Goal: Task Accomplishment & Management: Manage account settings

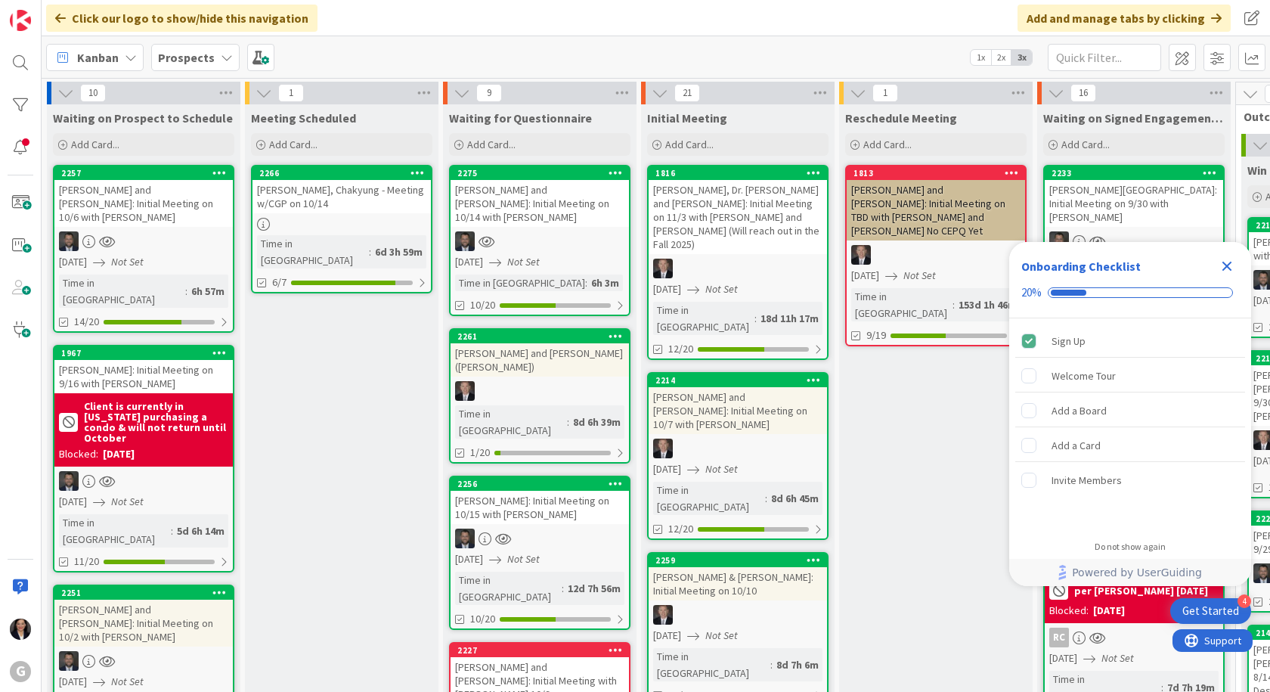
click at [1232, 266] on icon "Close Checklist" at bounding box center [1227, 266] width 18 height 18
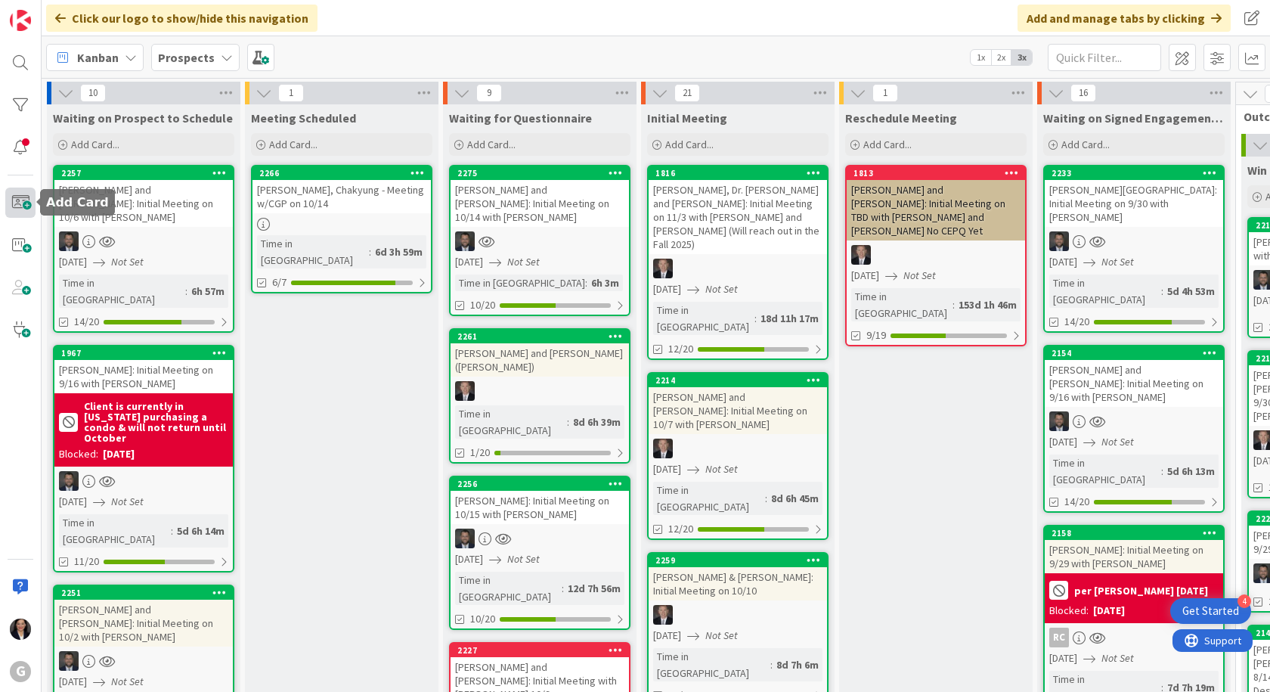
click at [28, 206] on span at bounding box center [20, 203] width 30 height 30
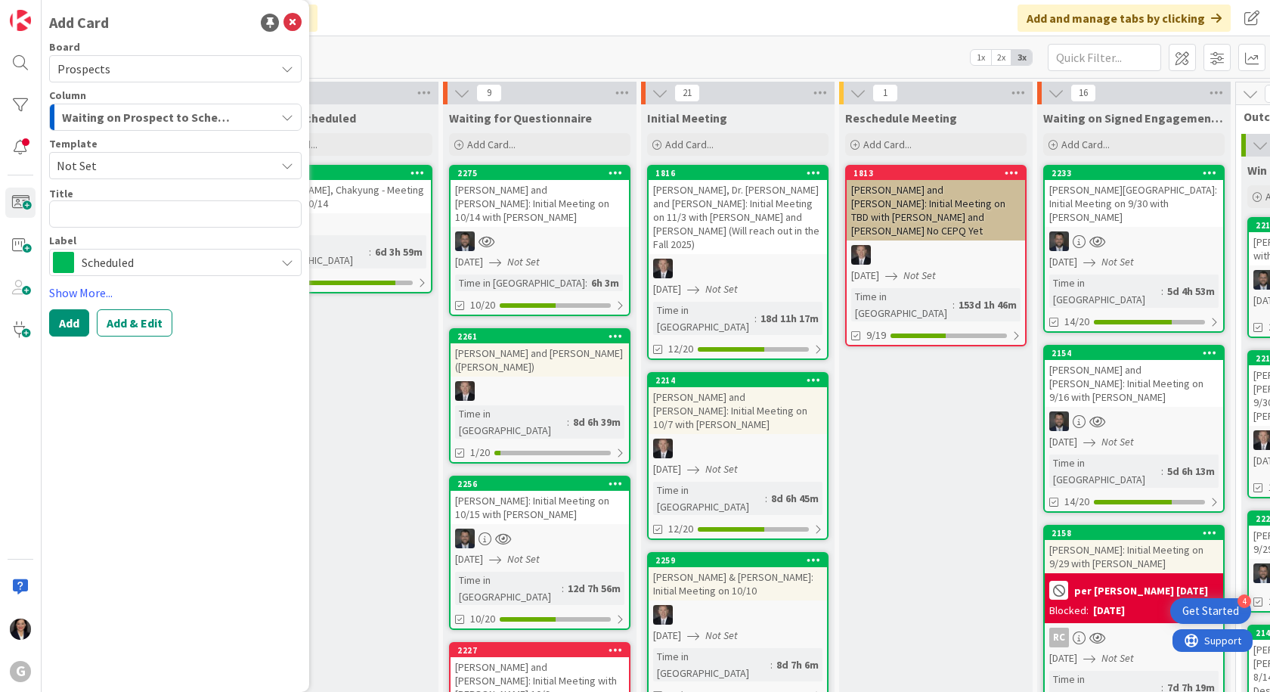
click at [175, 119] on span "Waiting on Prospect to Schedule" at bounding box center [149, 117] width 174 height 20
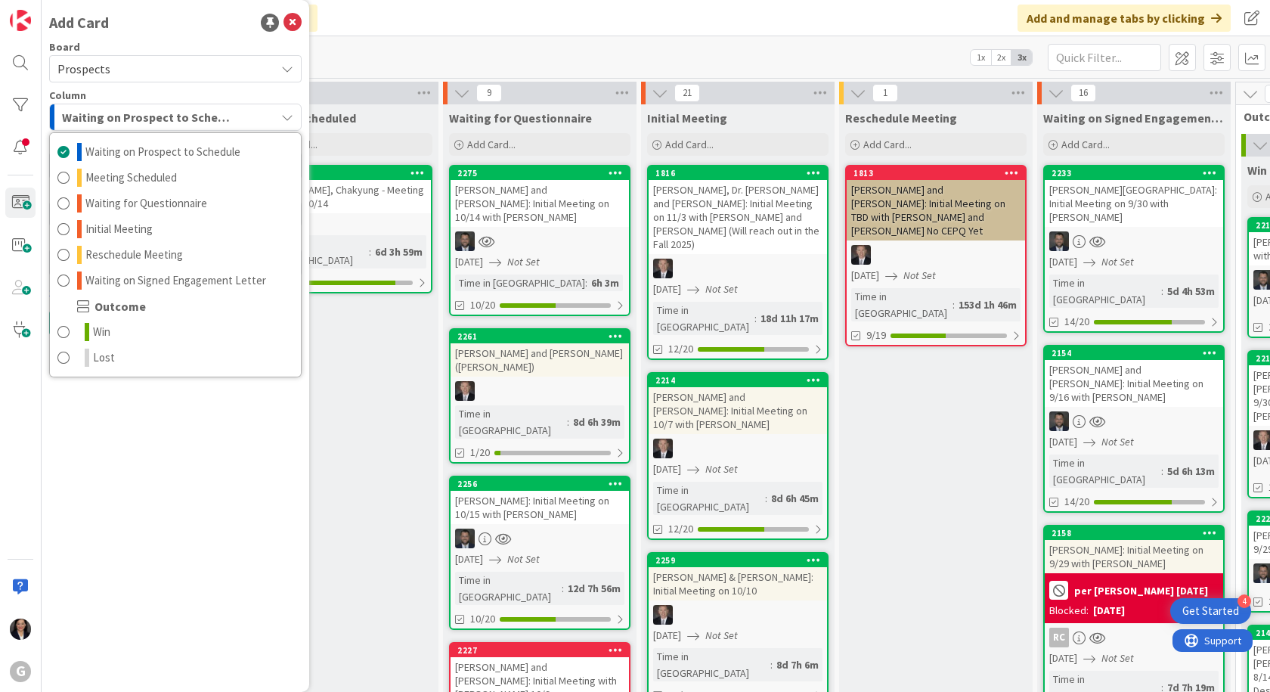
click at [175, 119] on span "Waiting on Prospect to Schedule" at bounding box center [149, 117] width 174 height 20
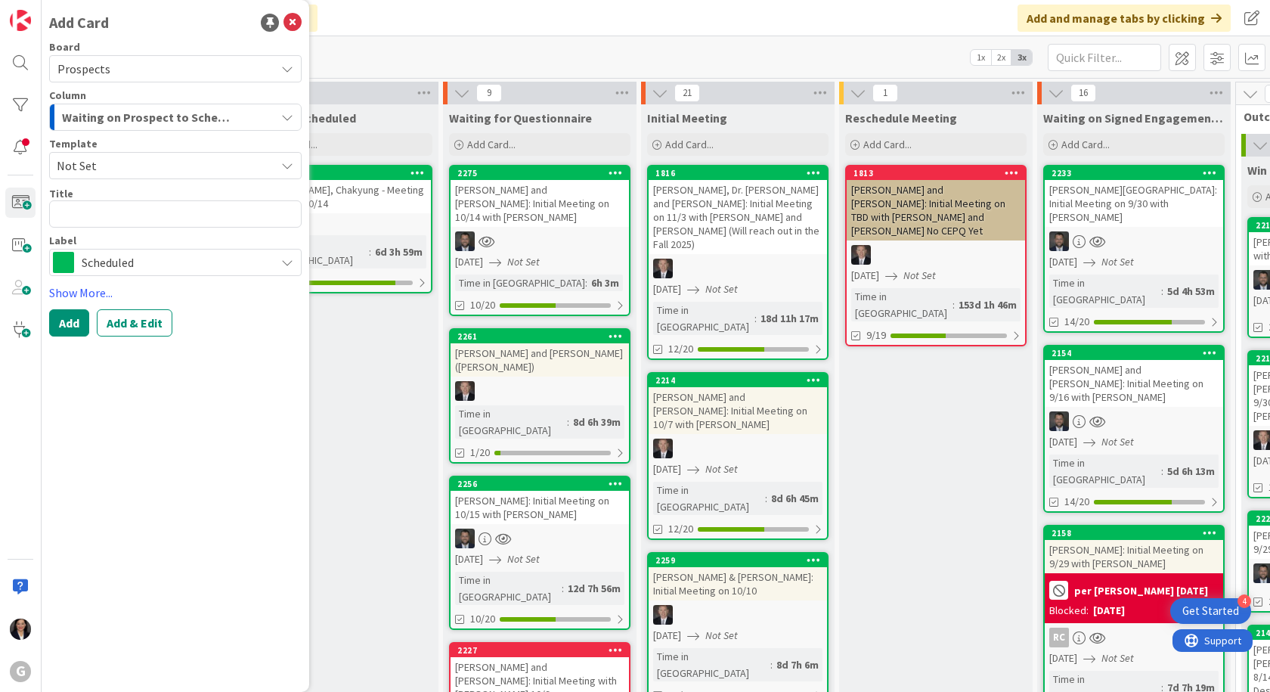
click at [187, 396] on div "Add Card Board Prospects Column Waiting on Prospect to Schedule Waiting on Pros…" at bounding box center [176, 346] width 268 height 692
click at [163, 162] on span "Not Set" at bounding box center [160, 166] width 207 height 20
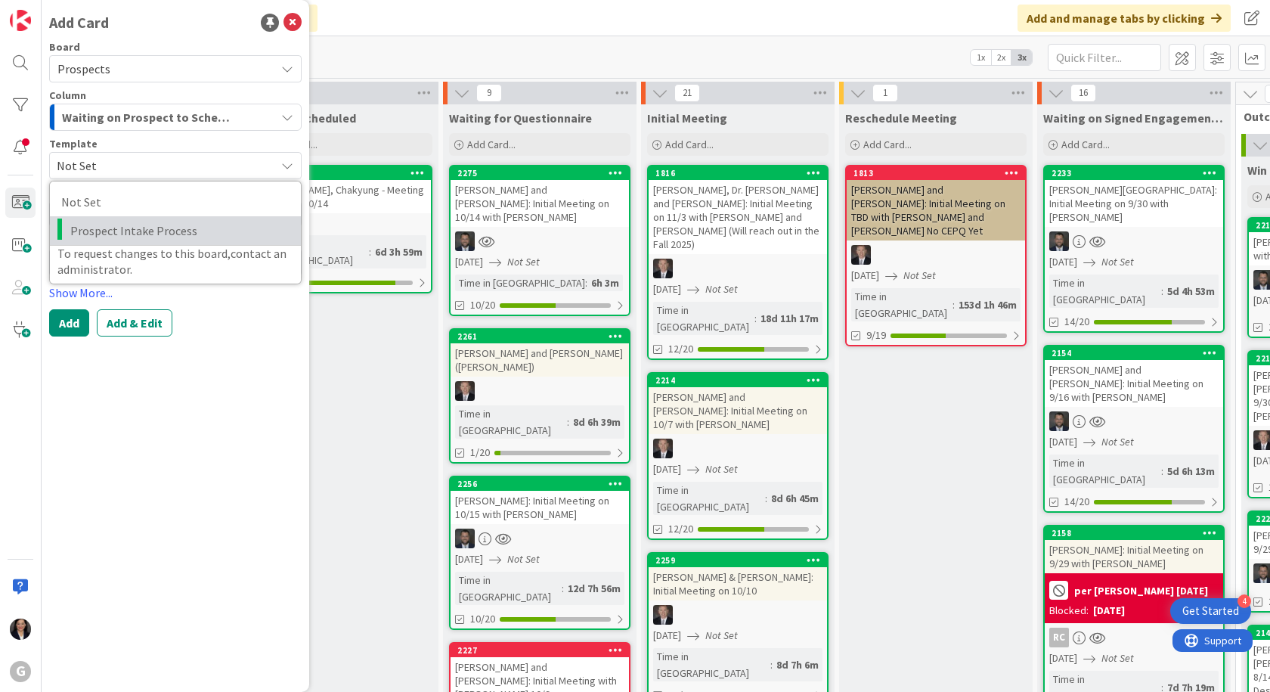
click at [151, 234] on span "Prospect Intake Process" at bounding box center [179, 231] width 219 height 20
type textarea "x"
type textarea "Prospect Intake Process"
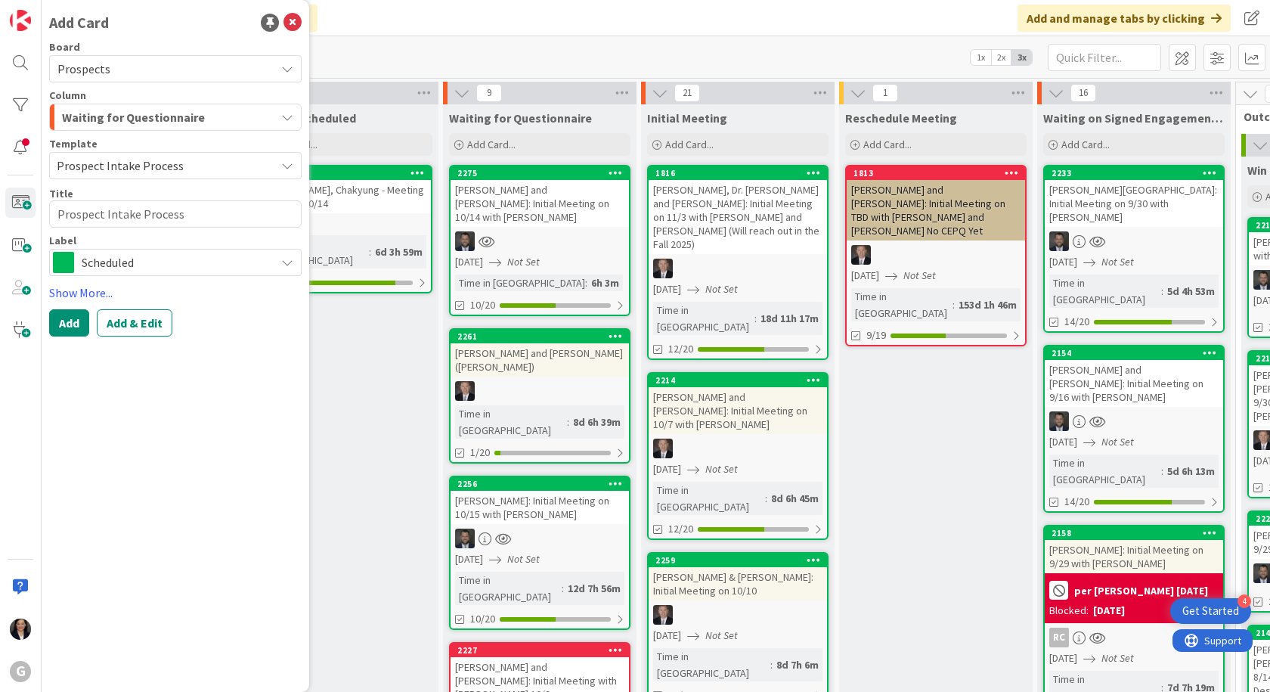
click at [171, 117] on span "Waiting for Questionnaire" at bounding box center [133, 117] width 143 height 20
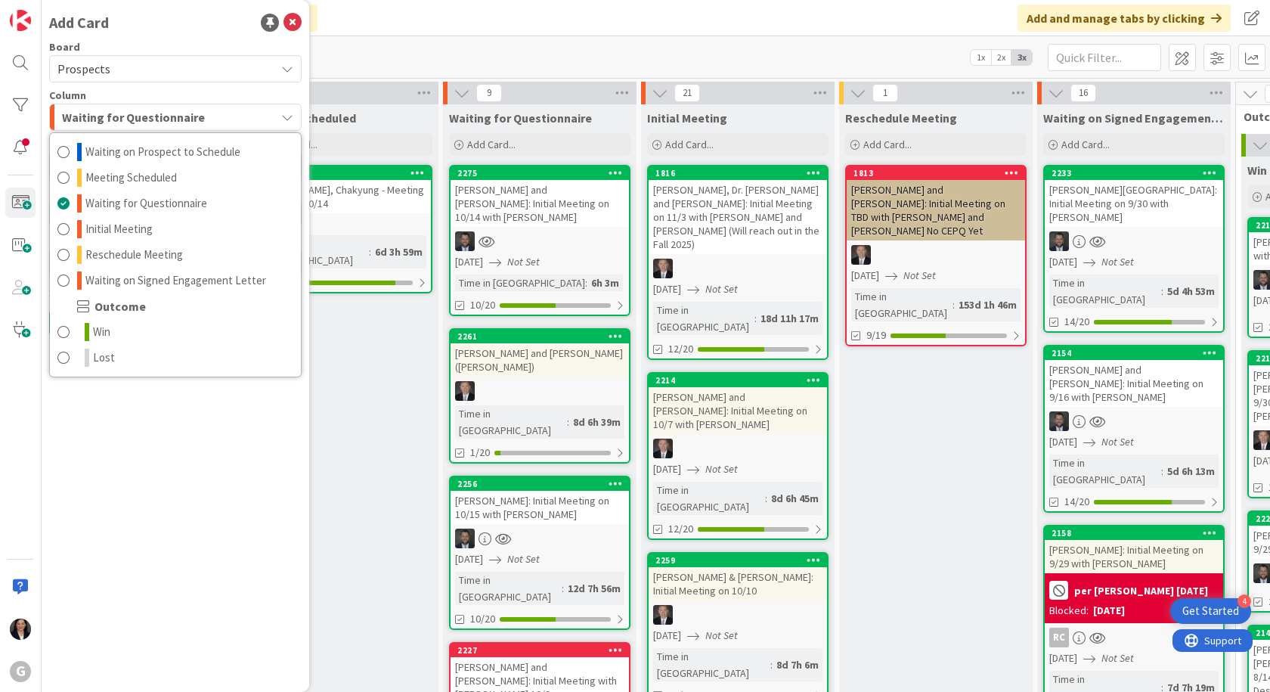
click at [171, 117] on span "Waiting for Questionnaire" at bounding box center [133, 117] width 143 height 20
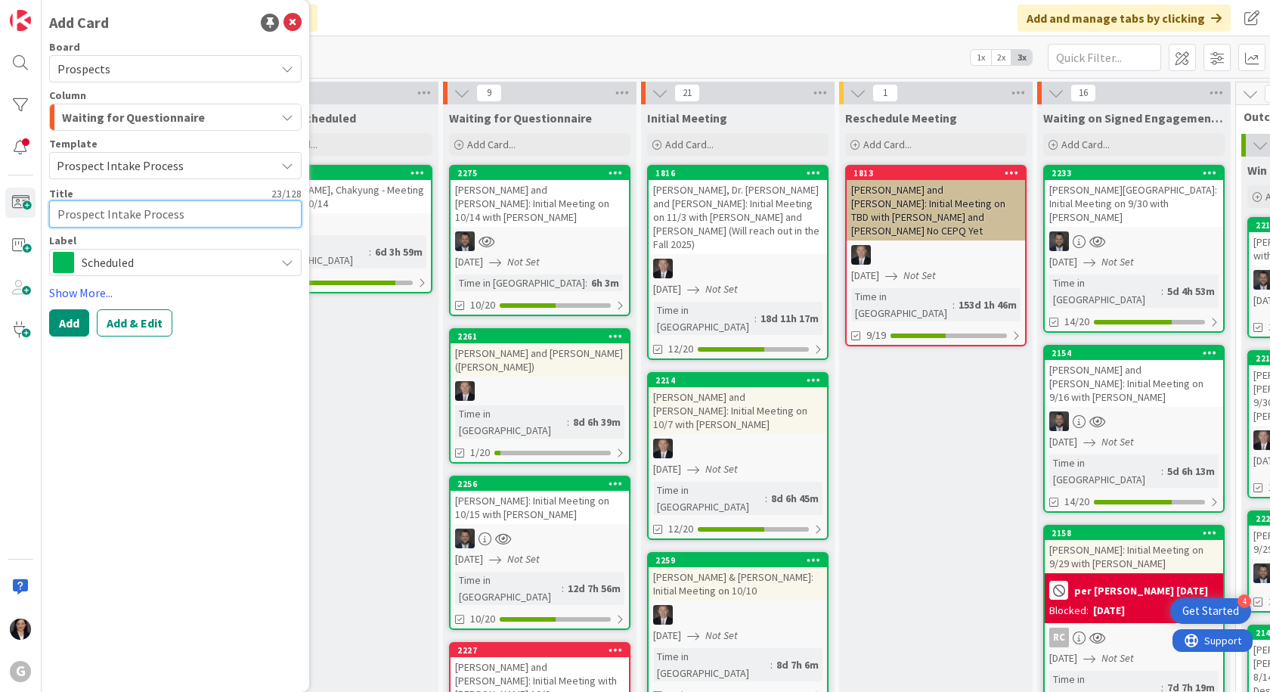
click at [142, 207] on textarea "Prospect Intake Process" at bounding box center [175, 213] width 253 height 27
drag, startPoint x: 188, startPoint y: 212, endPoint x: 54, endPoint y: 213, distance: 133.9
click at [54, 215] on textarea "Prospect Intake Process" at bounding box center [175, 213] width 253 height 27
type textarea "x"
type textarea "C"
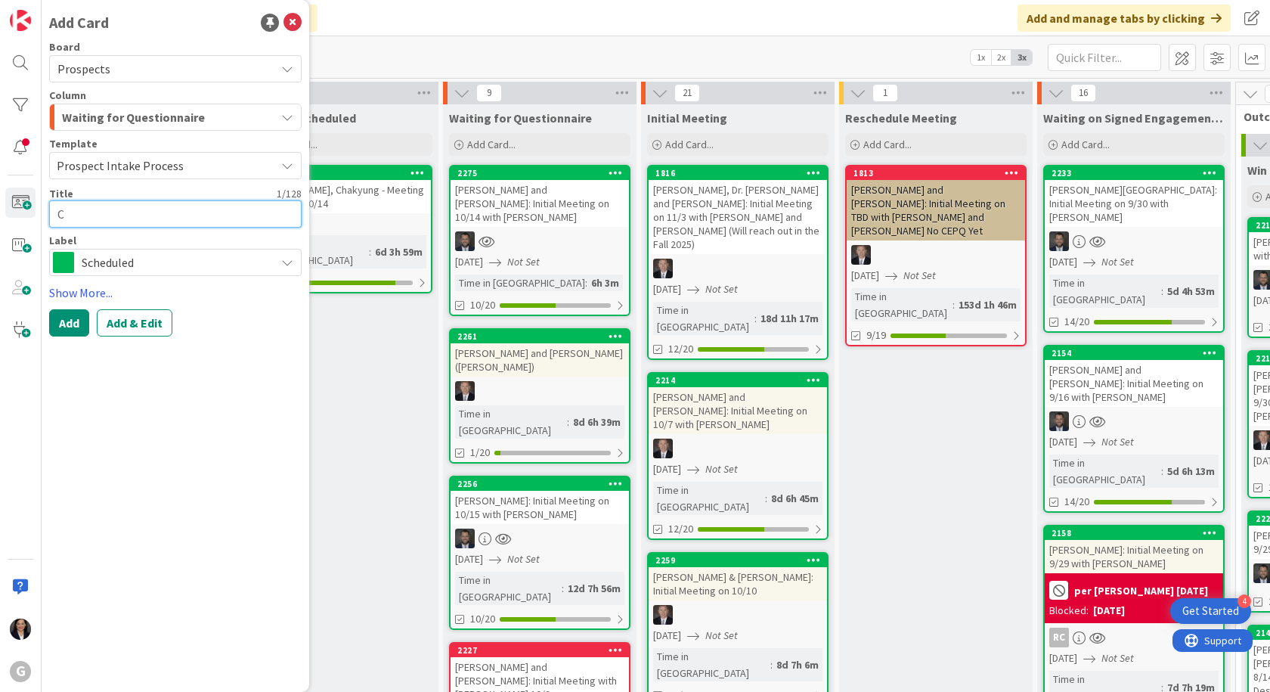
type textarea "x"
type textarea "Ch"
type textarea "x"
type textarea "Cha"
type textarea "x"
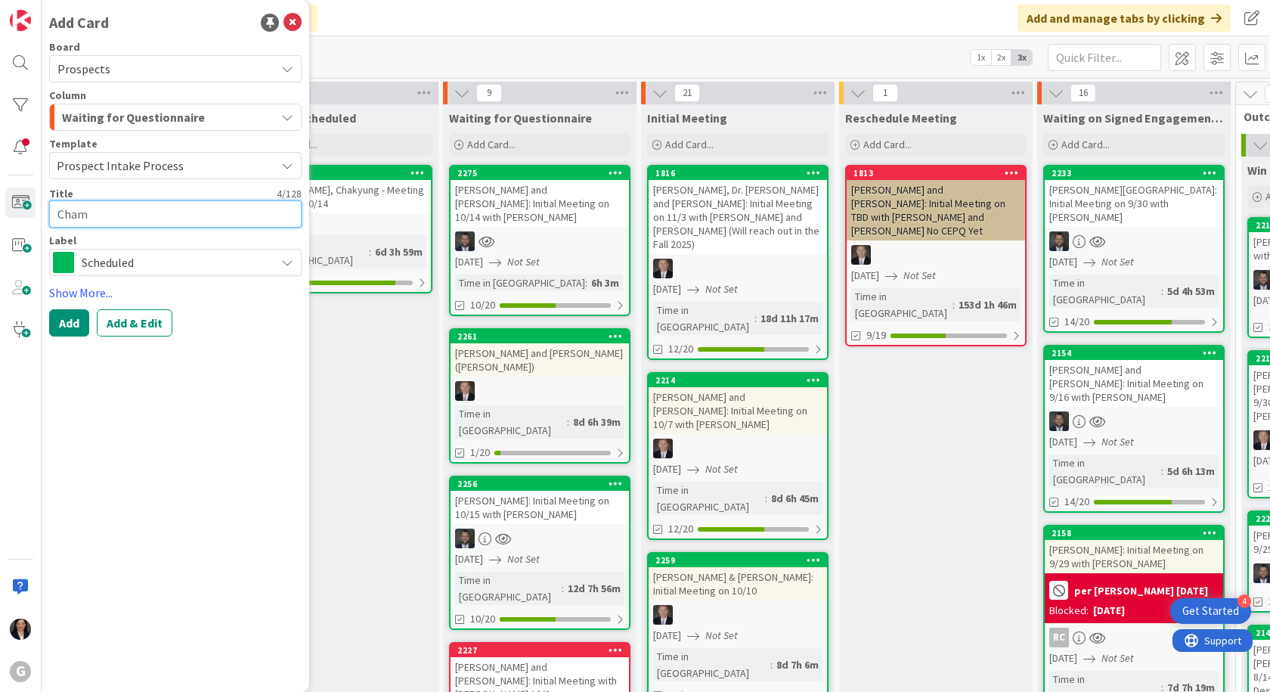
type textarea "Cham"
click at [275, 492] on div "Add Card Board Prospects Column Waiting for Questionnaire Waiting on Prospect t…" at bounding box center [176, 346] width 268 height 692
click at [209, 216] on textarea "Cham" at bounding box center [175, 213] width 253 height 27
type textarea "x"
type textarea "Cha"
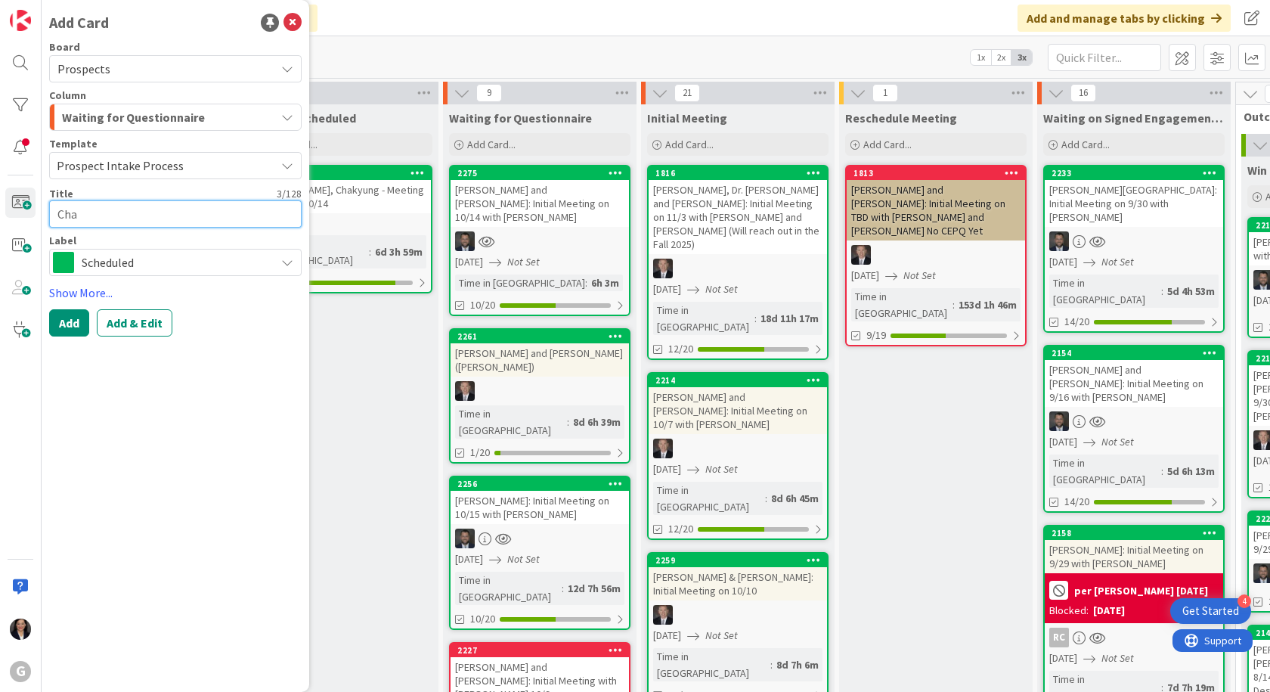
type textarea "x"
type textarea "Chap"
type textarea "x"
type textarea "Chapm"
type textarea "x"
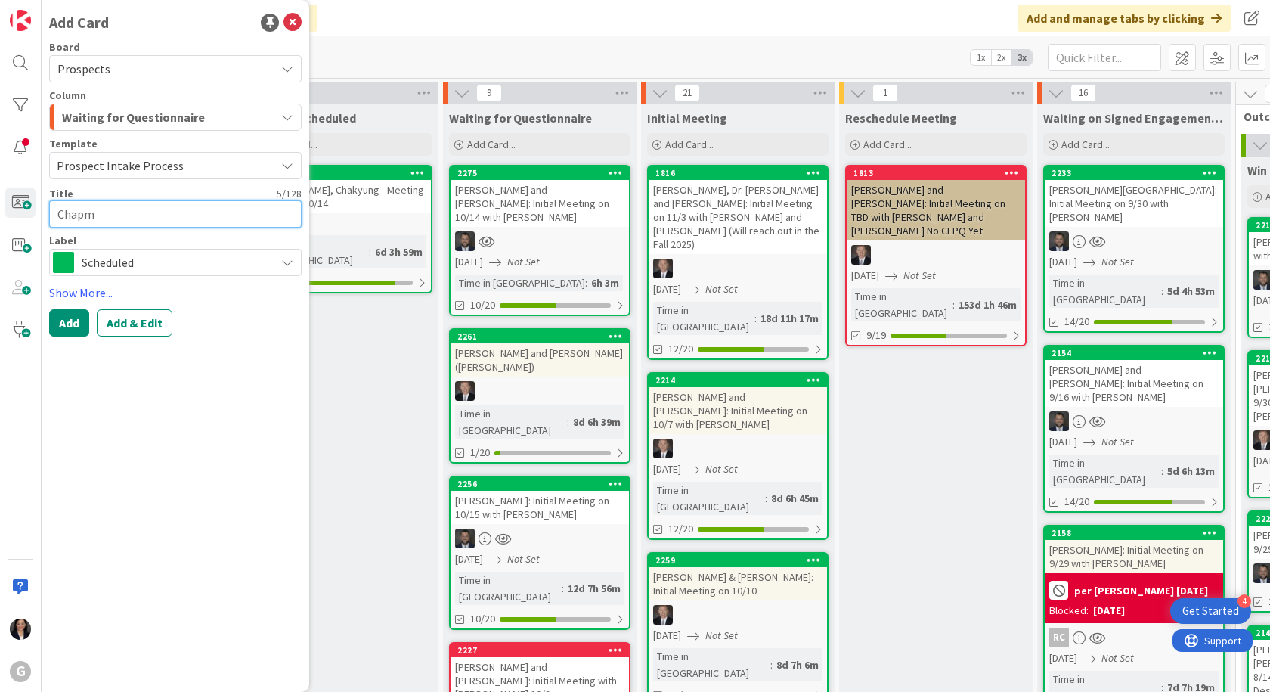
type textarea "Chapma"
type textarea "x"
type textarea "[PERSON_NAME]"
type textarea "x"
type textarea "[PERSON_NAME],"
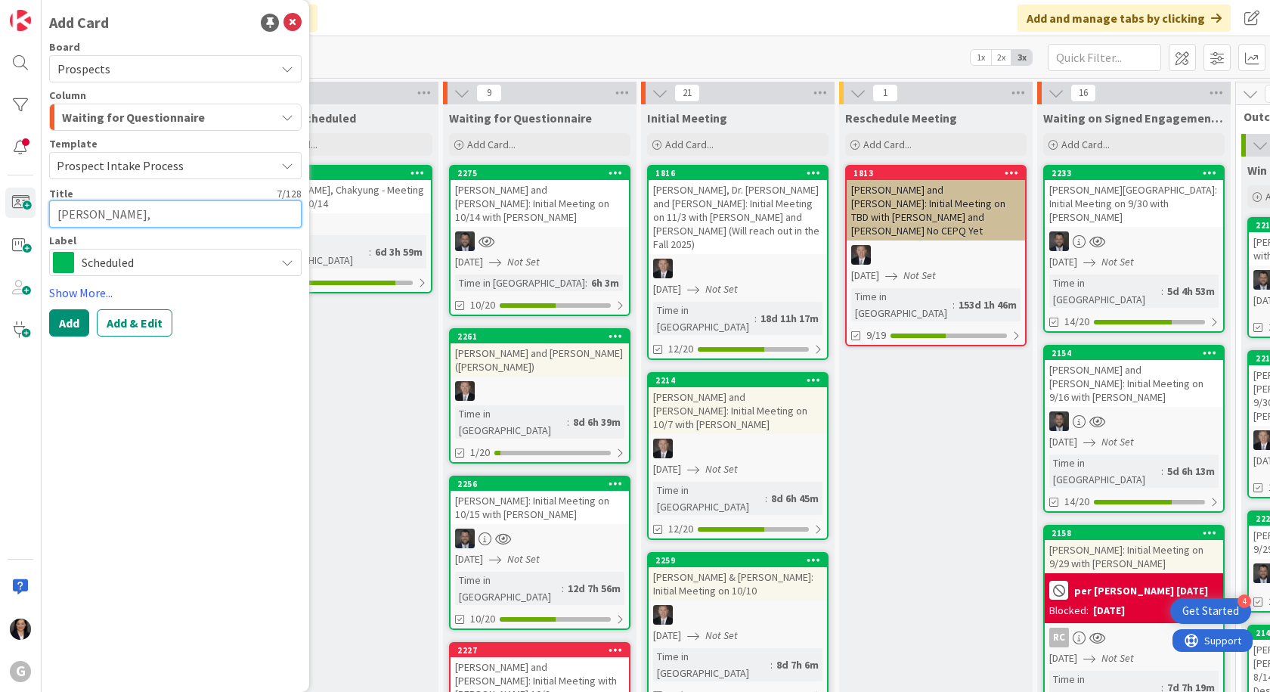
type textarea "x"
type textarea "[PERSON_NAME],"
type textarea "x"
type textarea "[PERSON_NAME], S"
type textarea "x"
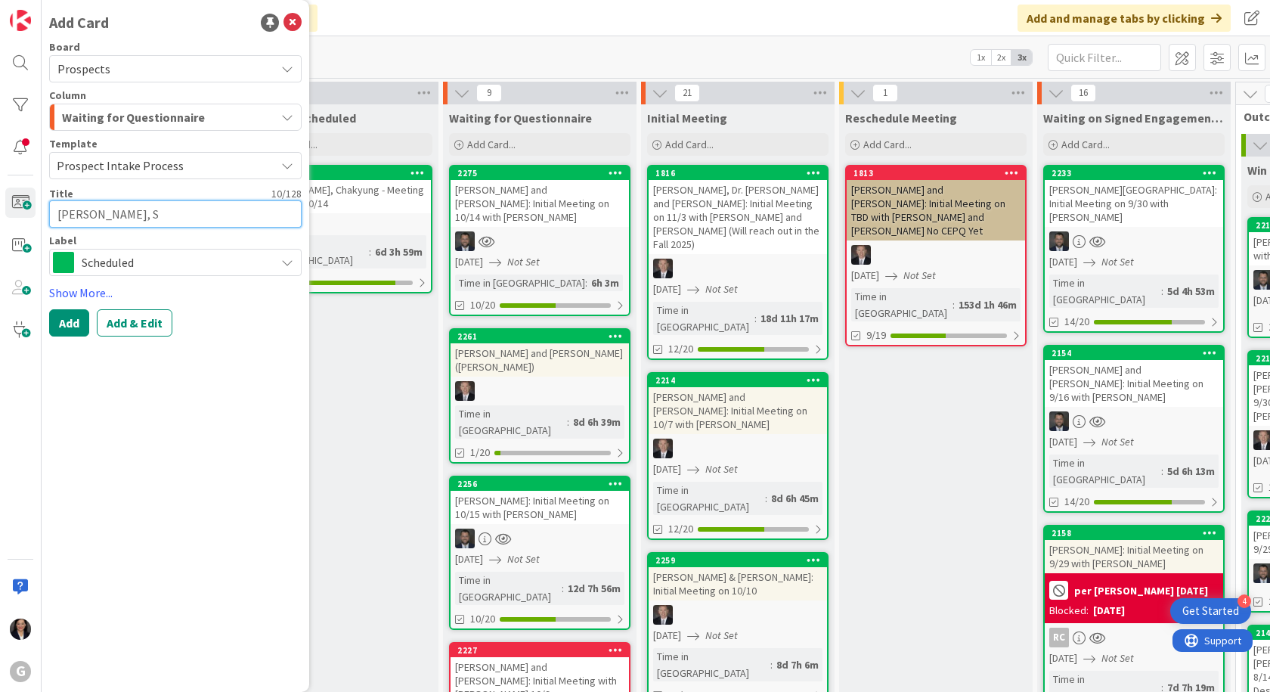
type textarea "[PERSON_NAME]"
type textarea "x"
type textarea "[PERSON_NAME], Sus"
type textarea "x"
type textarea "[PERSON_NAME]"
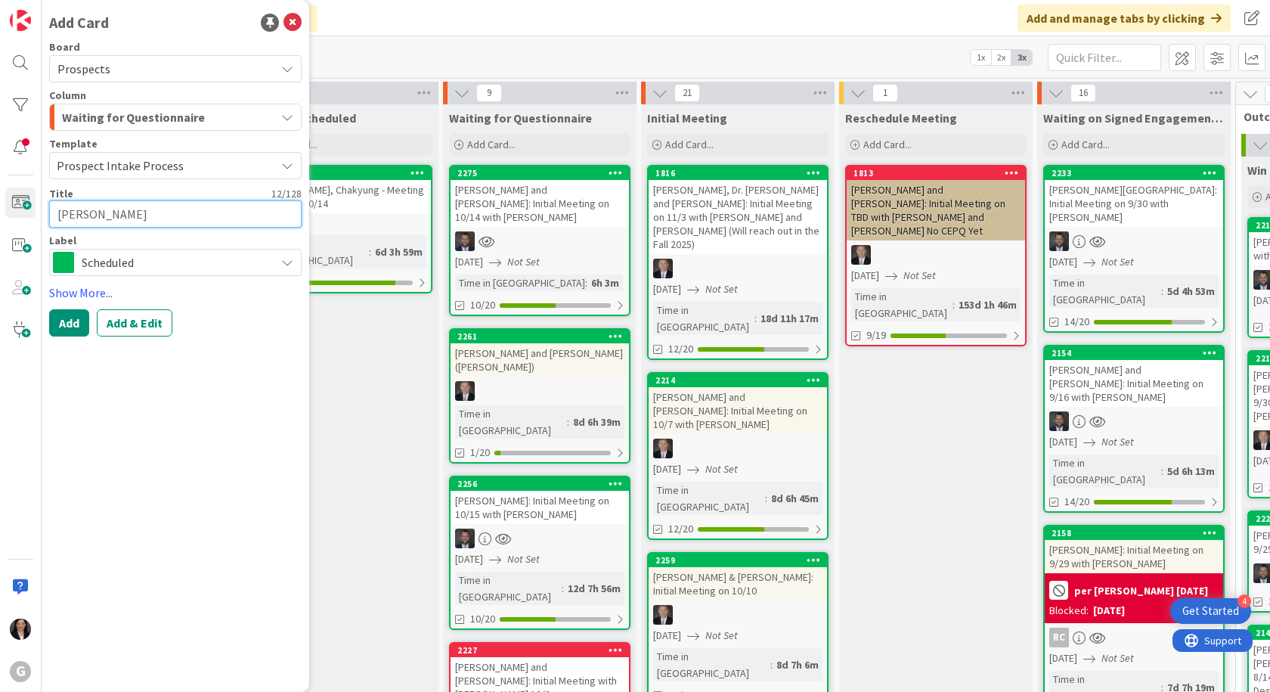
type textarea "x"
type textarea "[PERSON_NAME]"
type textarea "x"
type textarea "[PERSON_NAME]"
type textarea "x"
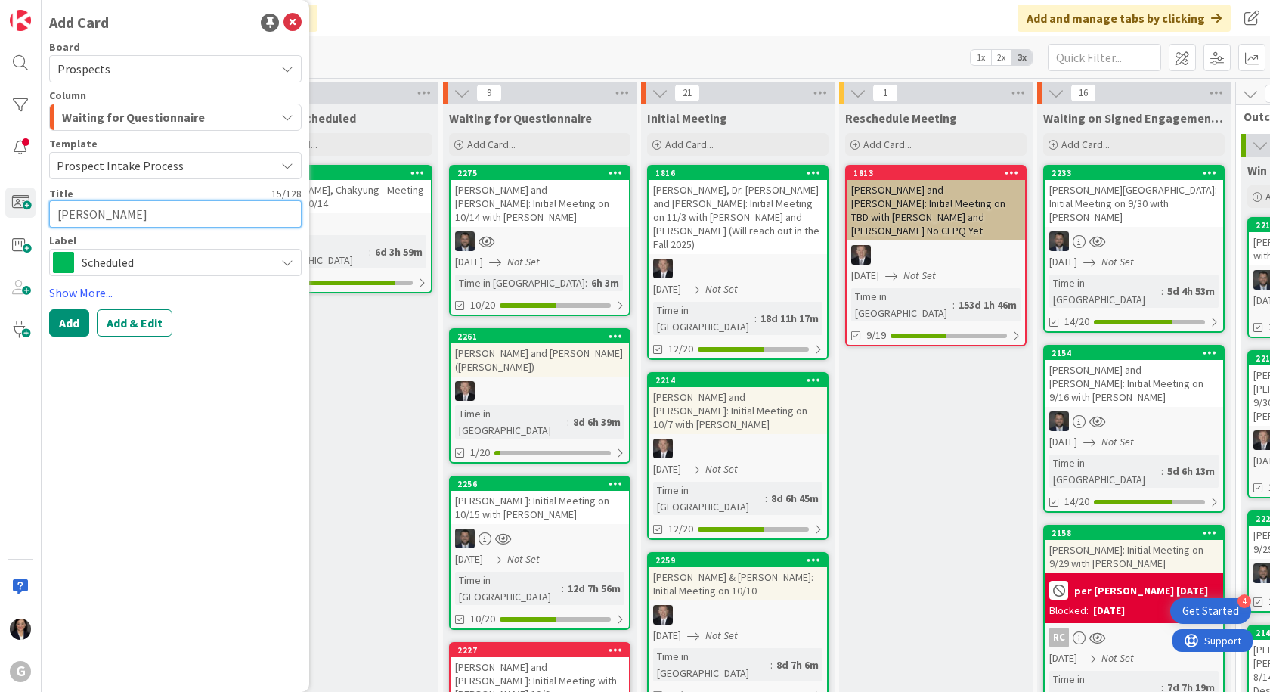
type textarea "[PERSON_NAME]"
type textarea "x"
type textarea "[PERSON_NAME]"
type textarea "x"
type textarea "[PERSON_NAME]"
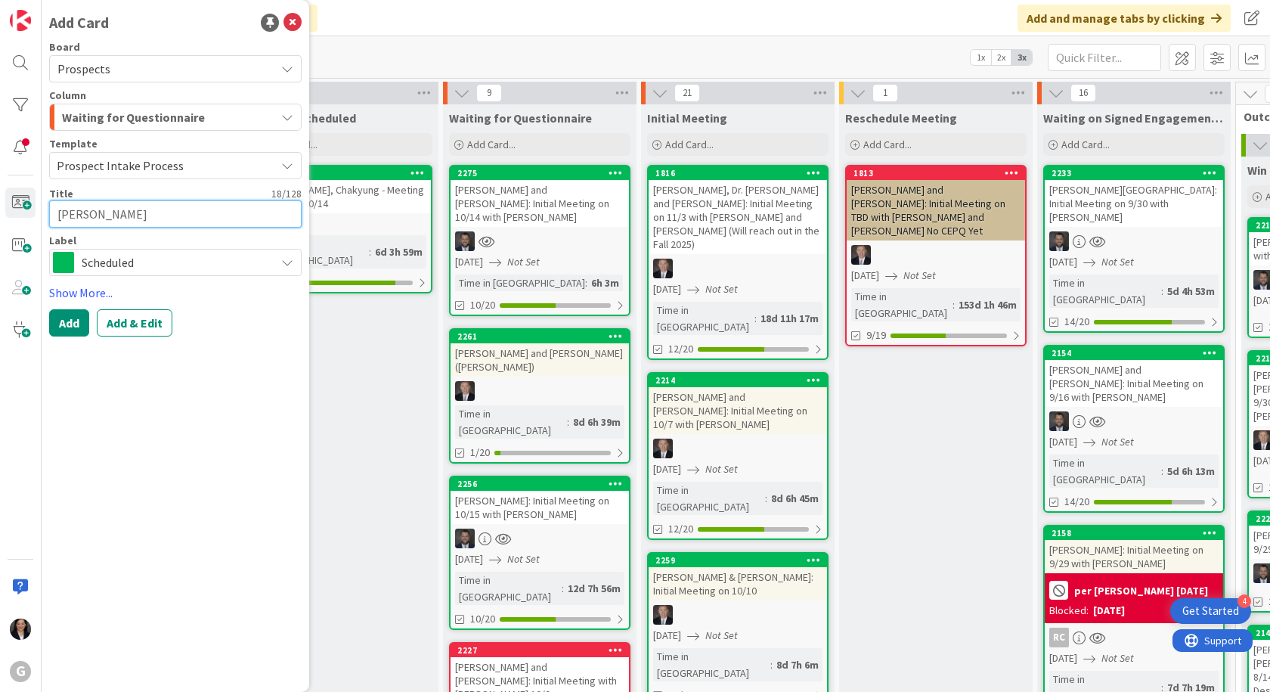
type textarea "x"
type textarea "[PERSON_NAME], [PERSON_NAME]"
type textarea "x"
type textarea "[PERSON_NAME], [PERSON_NAME]"
click at [193, 259] on span "Scheduled" at bounding box center [175, 262] width 186 height 21
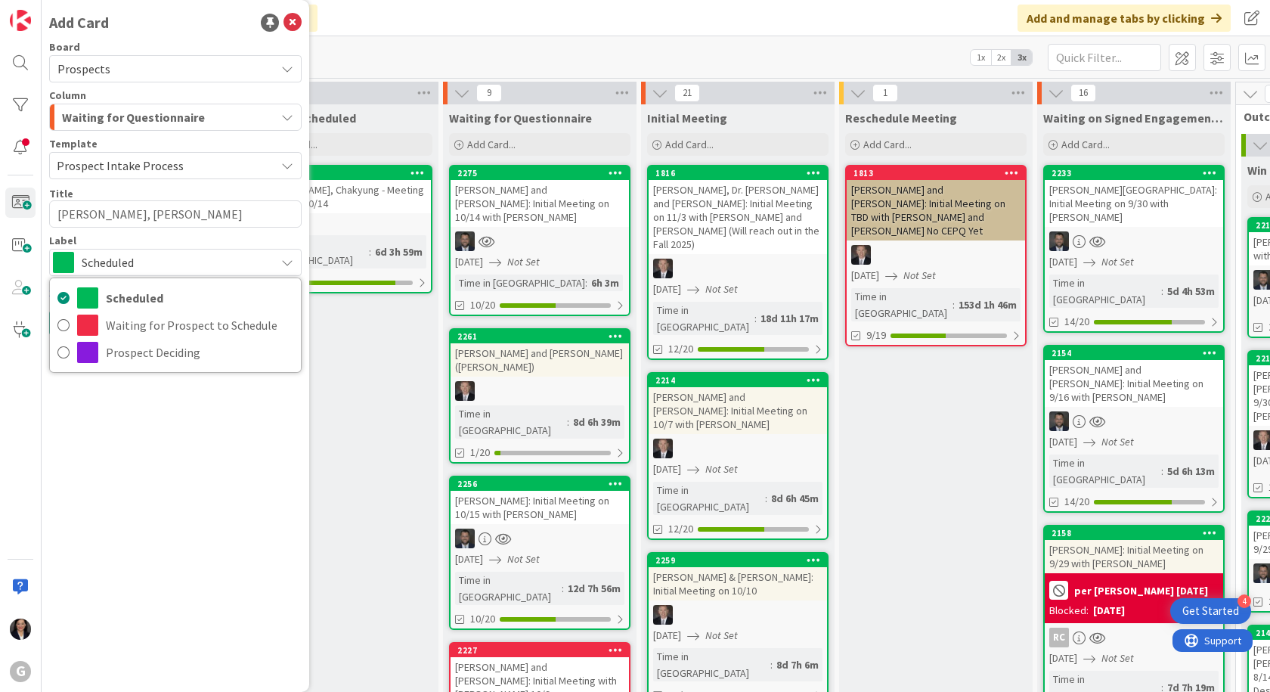
click at [193, 259] on span "Scheduled" at bounding box center [175, 262] width 186 height 21
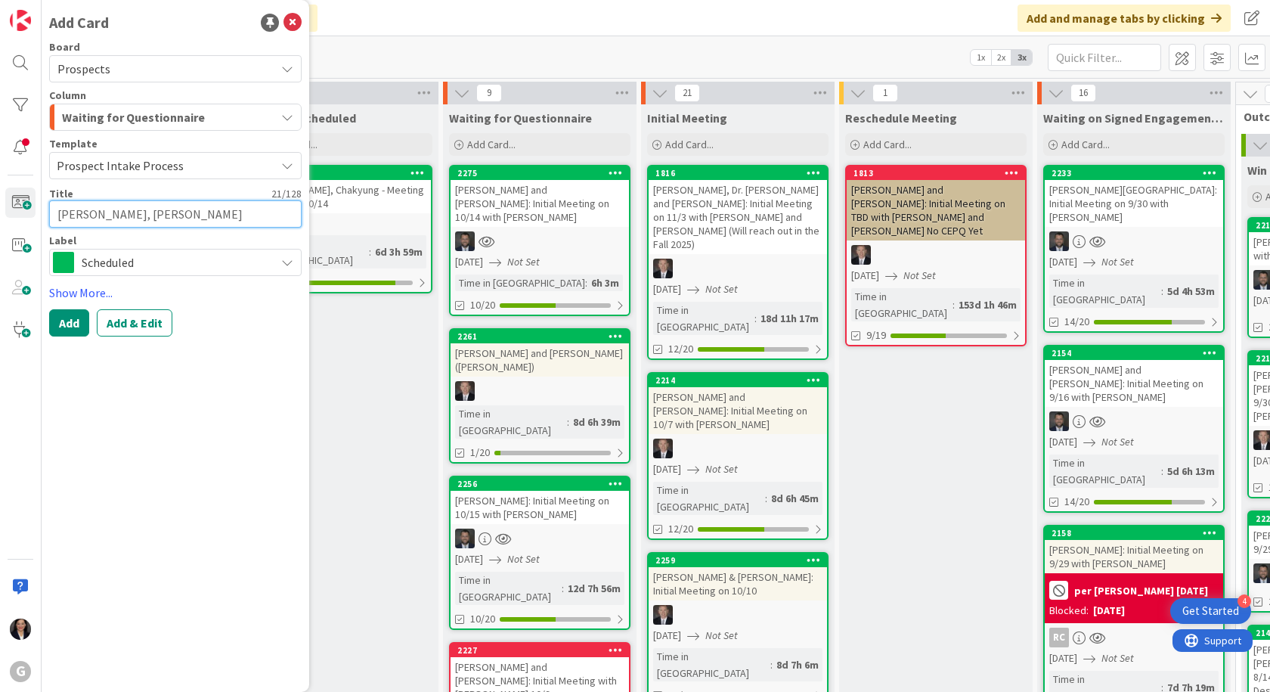
click at [200, 218] on textarea "[PERSON_NAME], [PERSON_NAME]" at bounding box center [175, 213] width 253 height 27
click at [147, 321] on button "Add & Edit" at bounding box center [135, 322] width 76 height 27
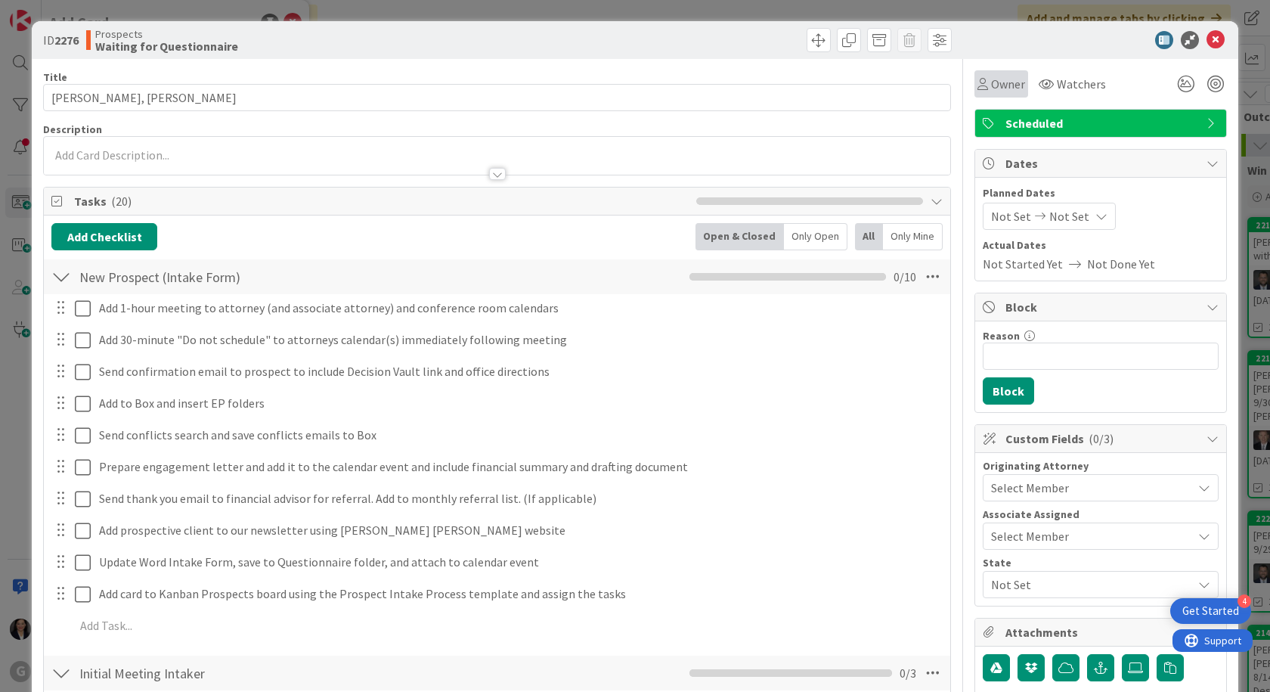
click at [1013, 91] on span "Owner" at bounding box center [1008, 84] width 34 height 18
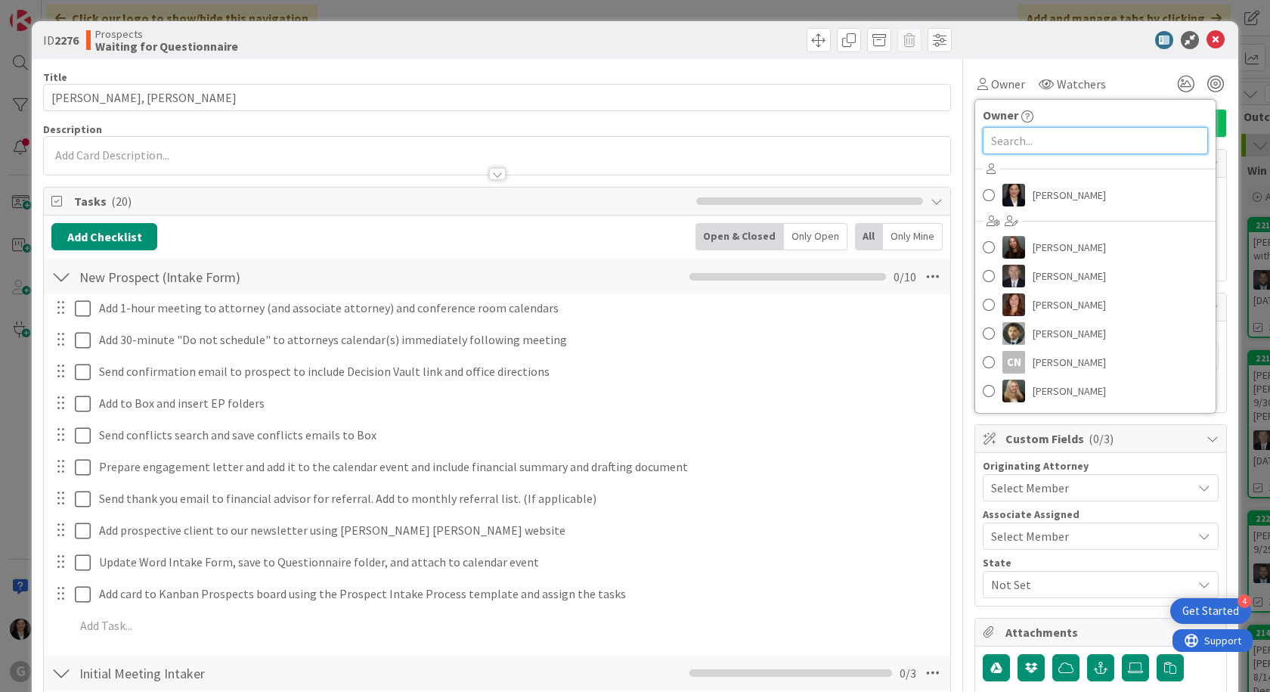
click at [1008, 135] on input "text" at bounding box center [1095, 140] width 225 height 27
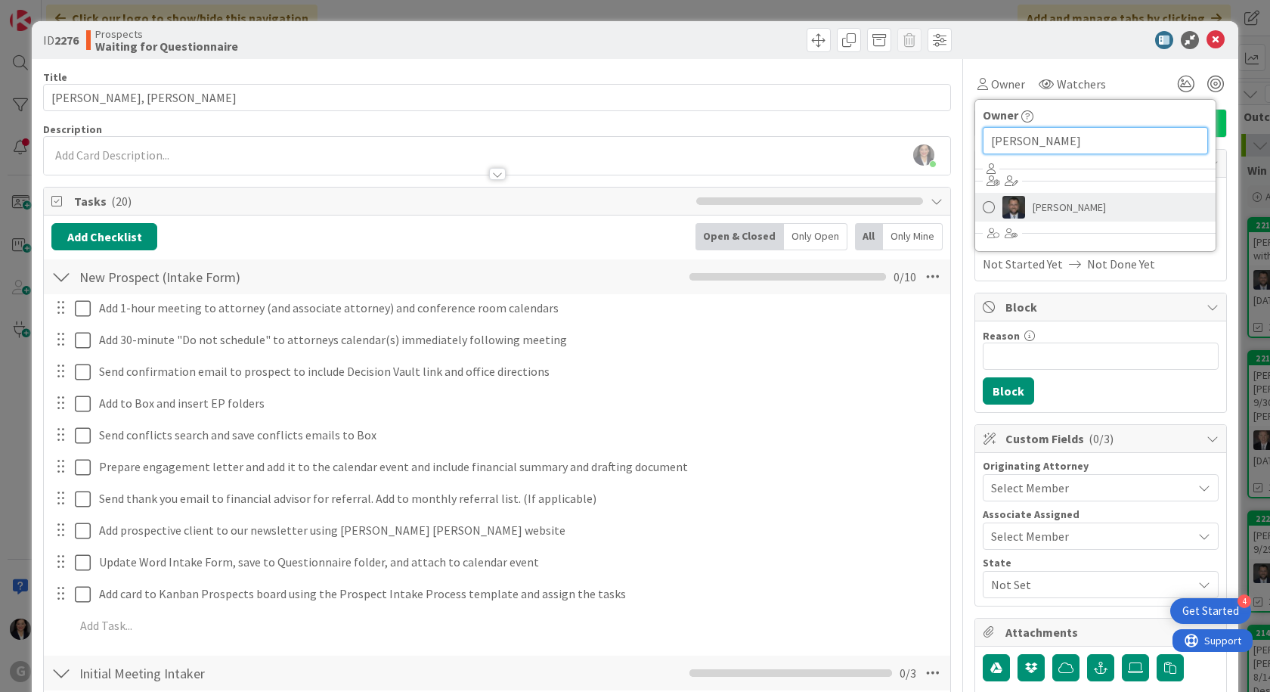
type input "[PERSON_NAME]"
click at [1049, 208] on span "[PERSON_NAME]" at bounding box center [1069, 207] width 73 height 23
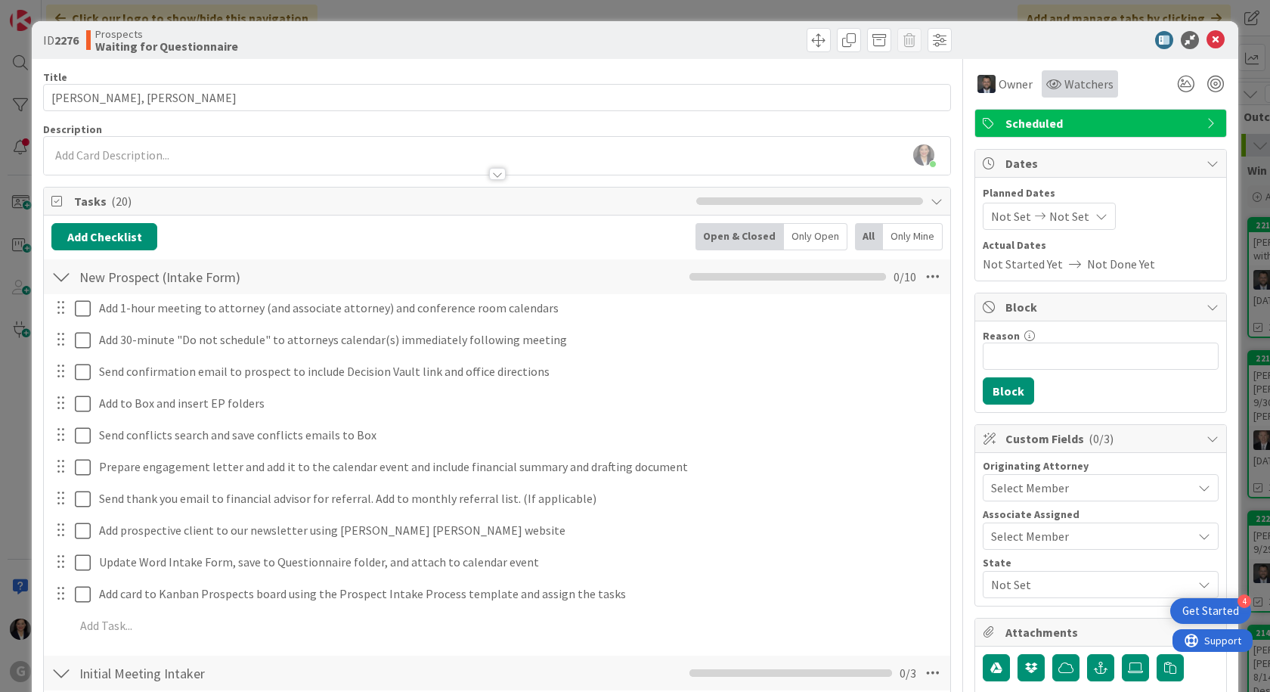
click at [1065, 85] on span "Watchers" at bounding box center [1089, 84] width 49 height 18
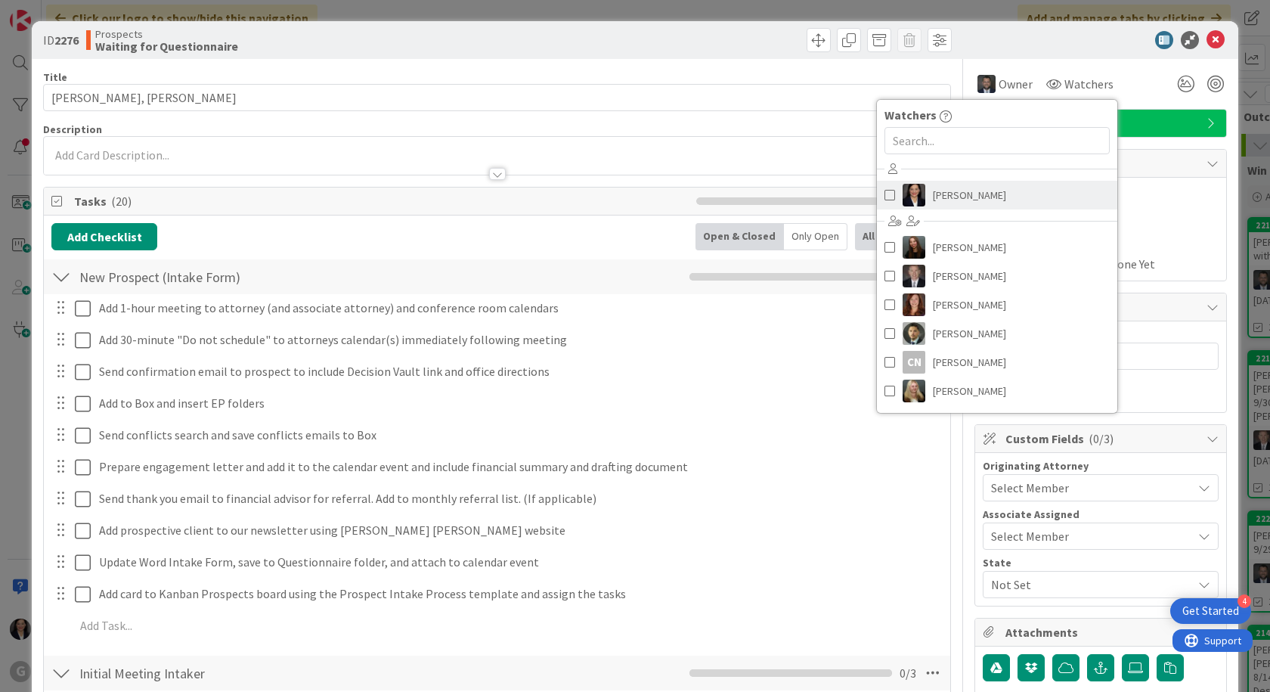
click at [933, 192] on span "[PERSON_NAME]" at bounding box center [969, 195] width 73 height 23
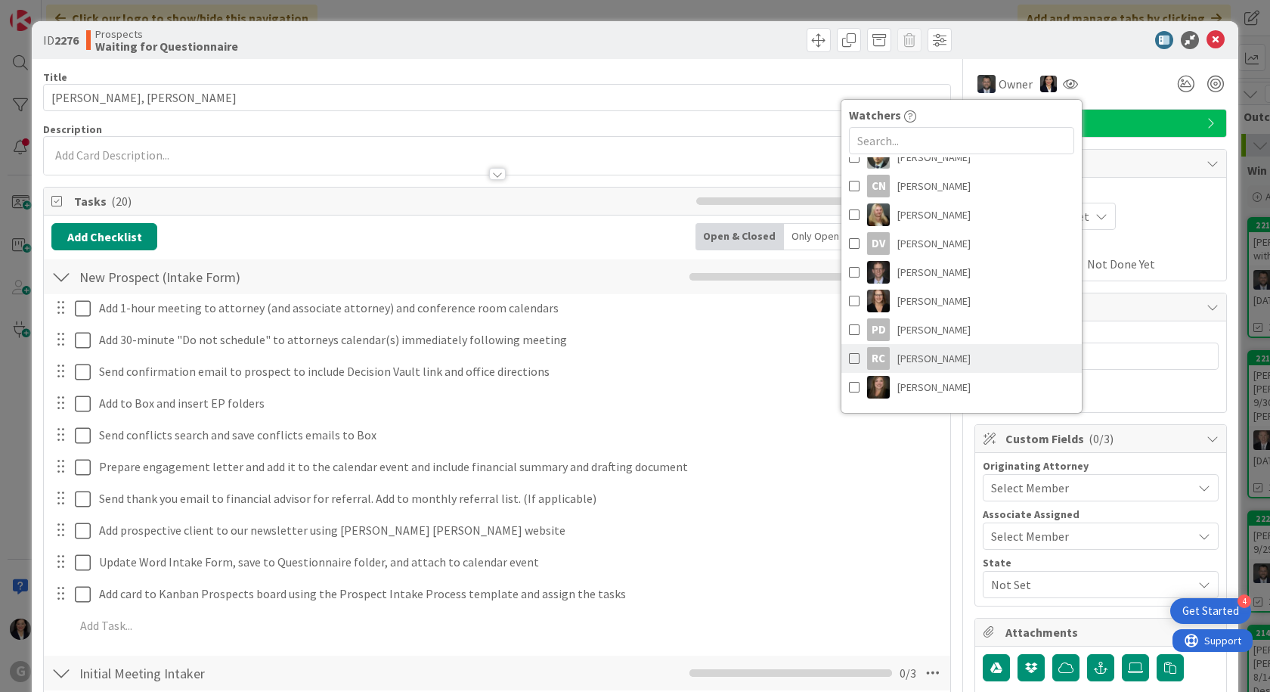
scroll to position [223, 0]
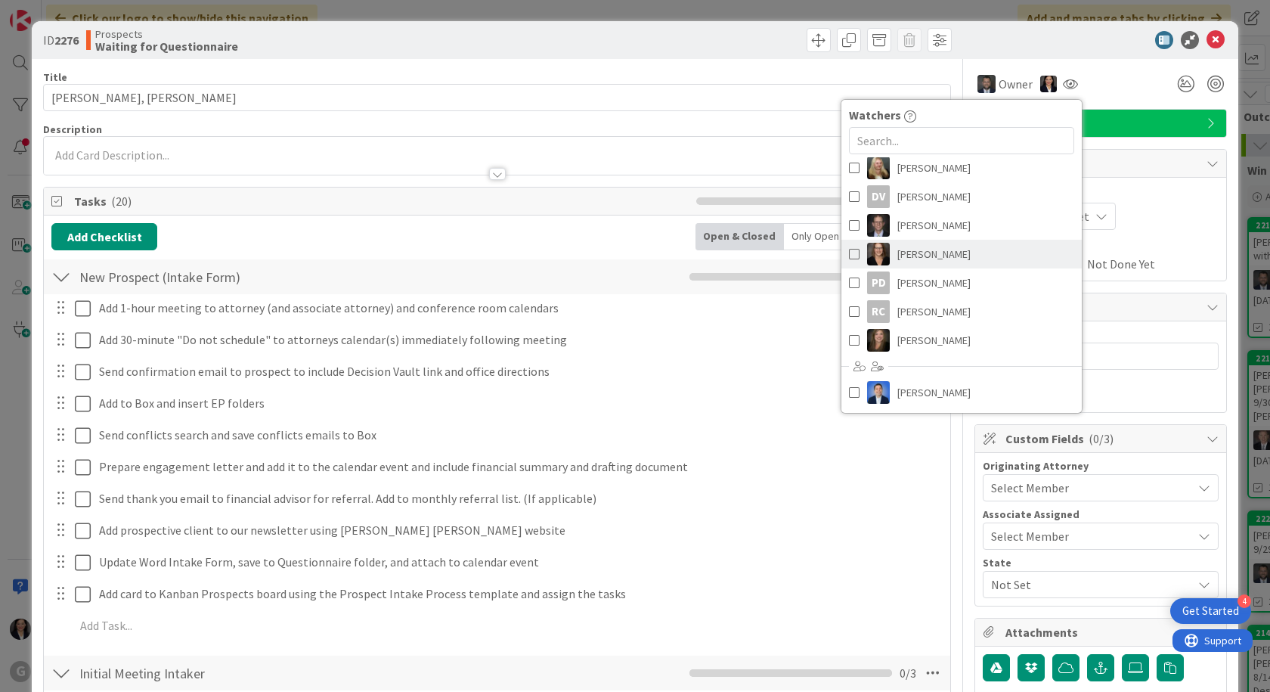
click at [949, 261] on span "[PERSON_NAME]" at bounding box center [934, 254] width 73 height 23
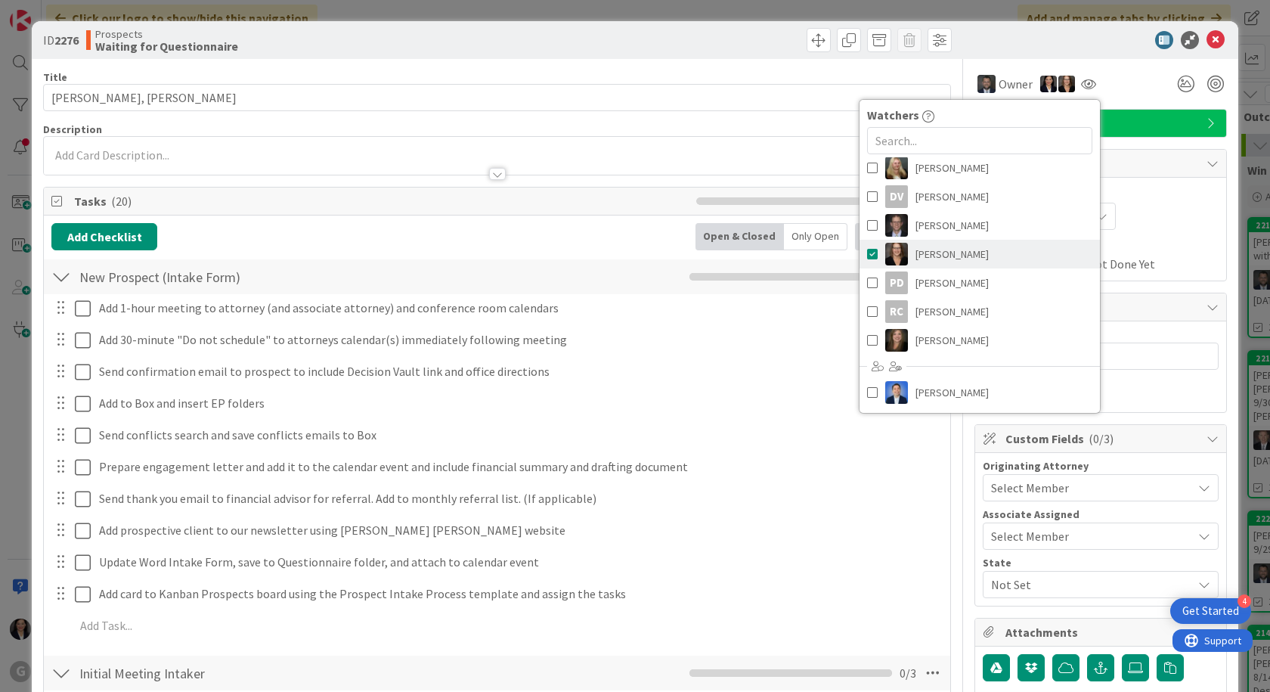
drag, startPoint x: 1054, startPoint y: 88, endPoint x: 858, endPoint y: 258, distance: 259.4
click at [867, 258] on span at bounding box center [872, 254] width 11 height 23
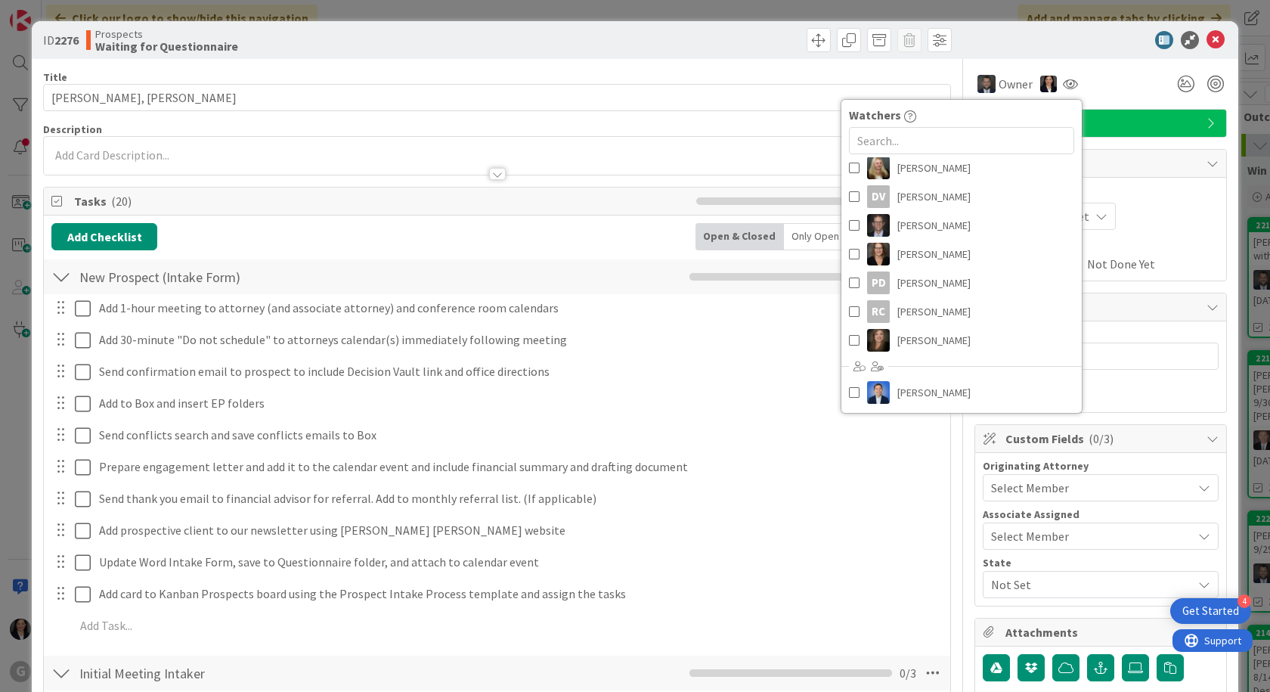
click at [1098, 90] on div "Owner Owner [PERSON_NAME] Remove Set as Watcher [PERSON_NAME] Watchers [PERSON_…" at bounding box center [1101, 83] width 253 height 27
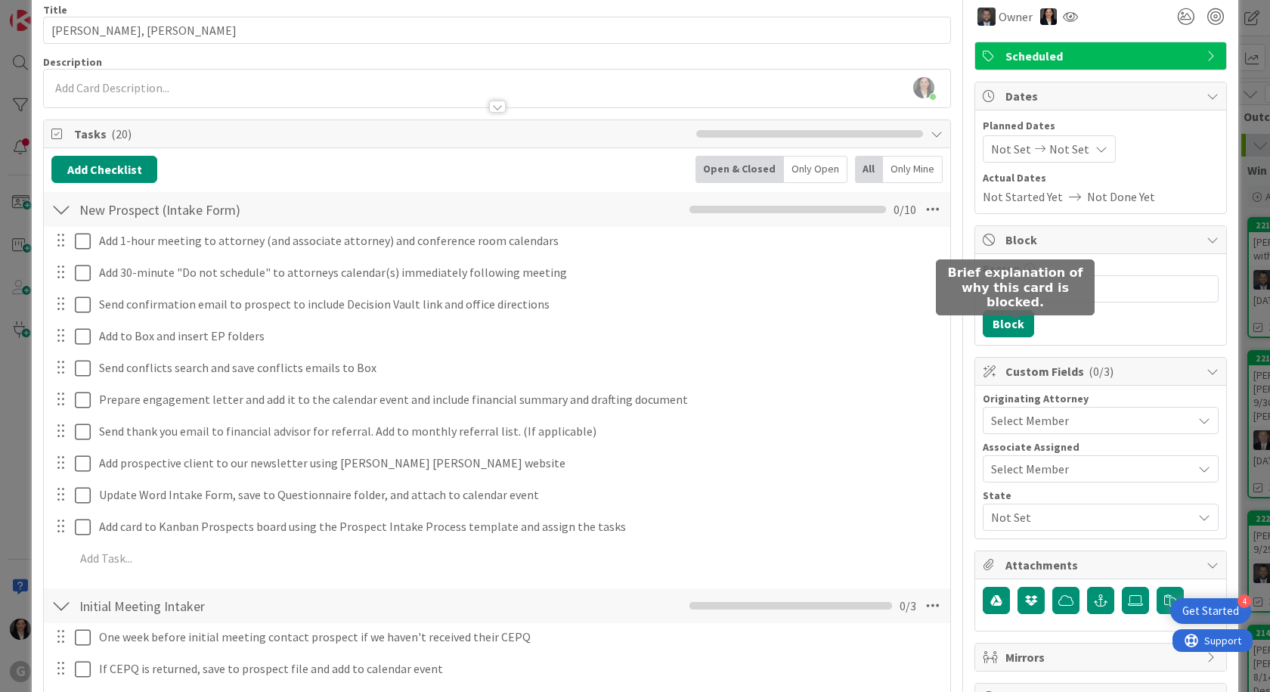
scroll to position [76, 0]
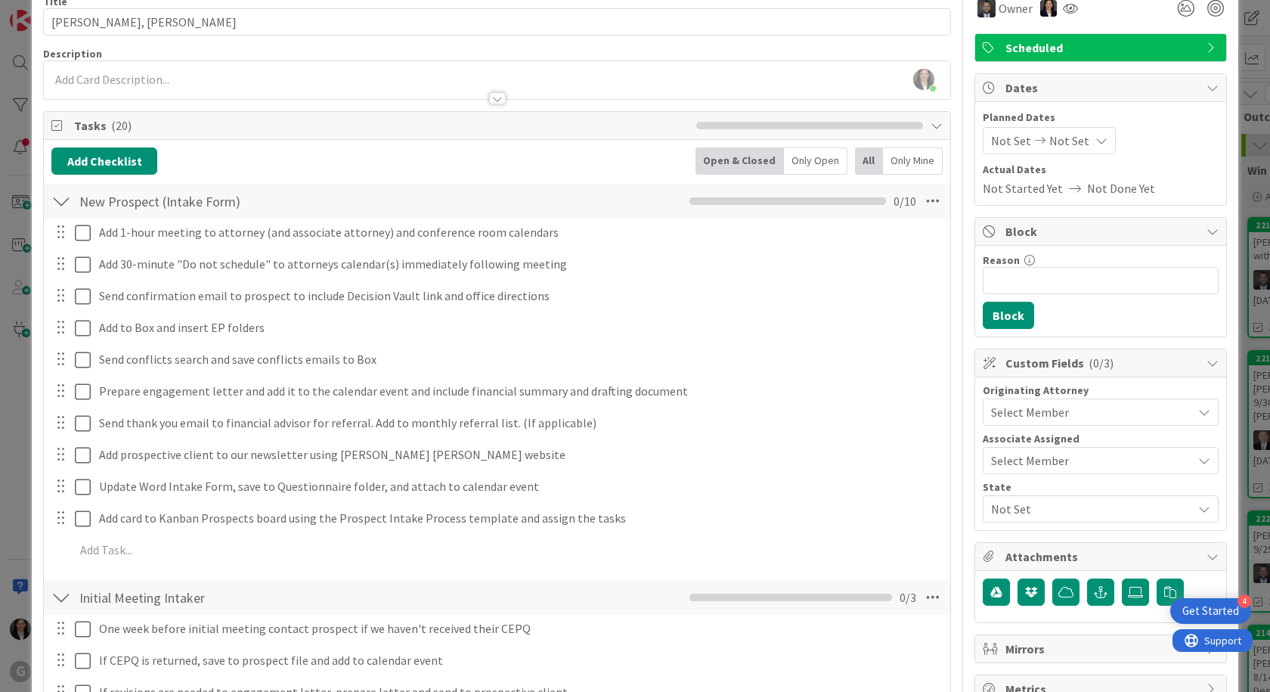
click at [1041, 405] on span "Select Member" at bounding box center [1030, 412] width 78 height 18
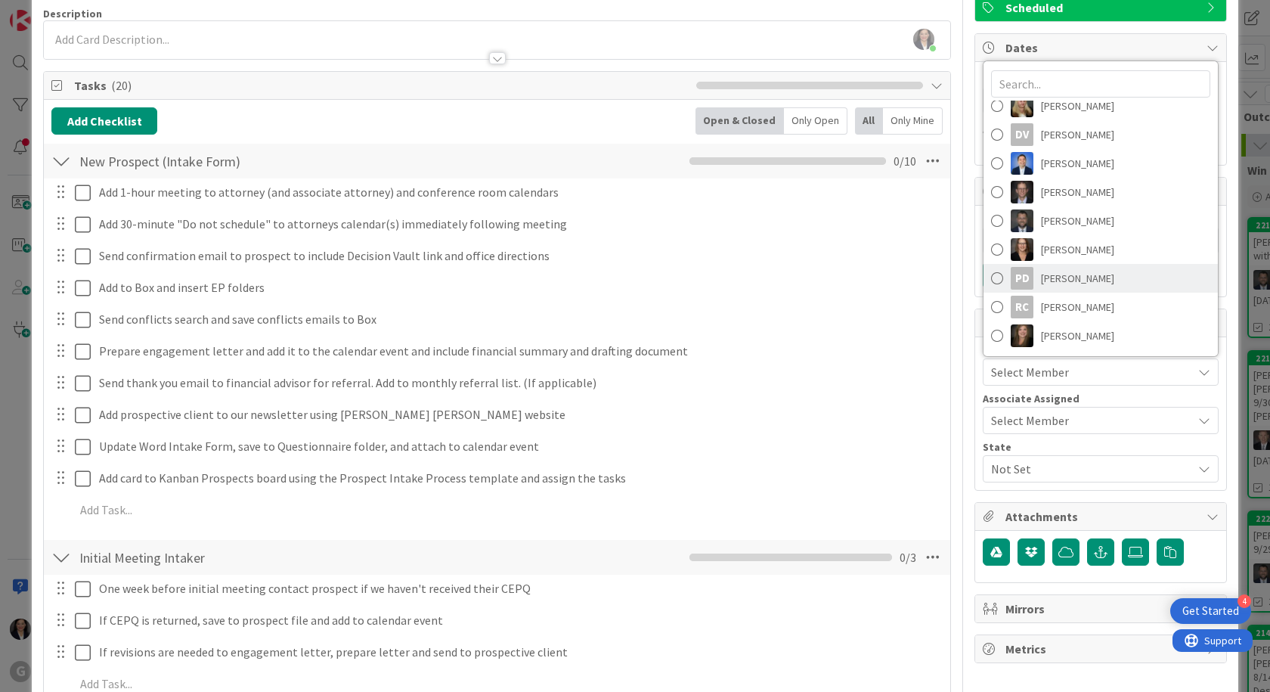
scroll to position [151, 0]
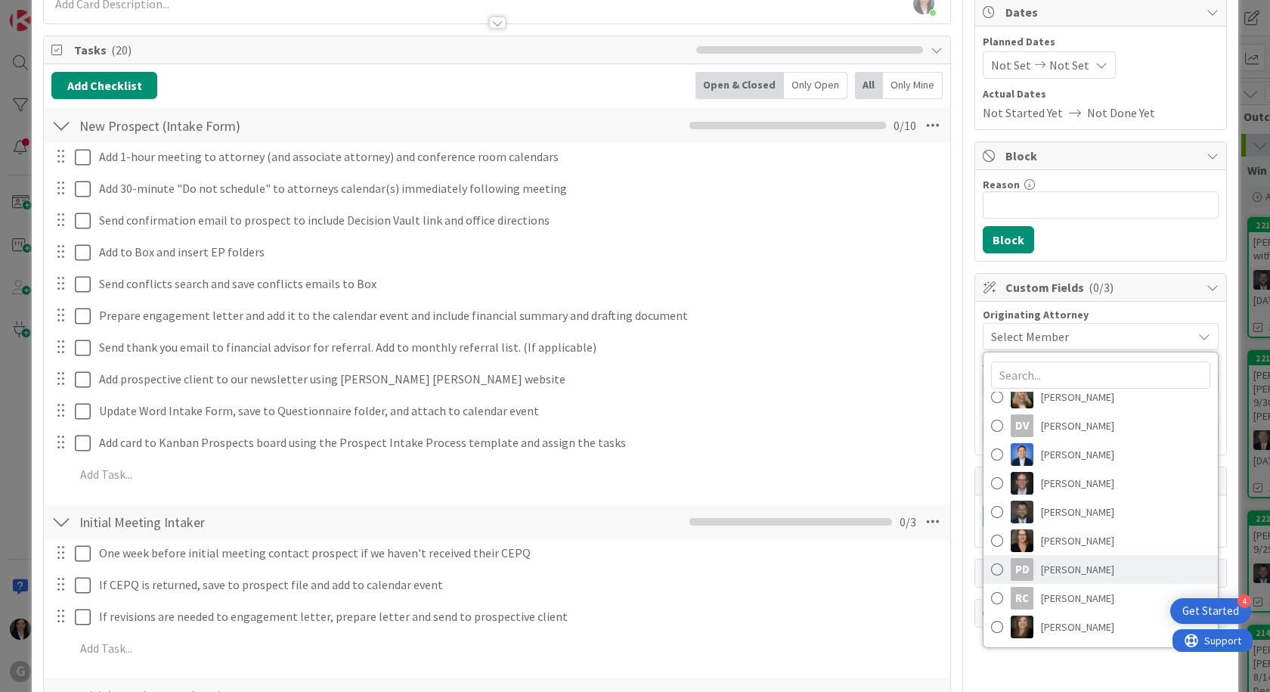
click at [1084, 264] on div "Owner Owner [PERSON_NAME] Remove Set as Watcher [PERSON_NAME] Watchers [PERSON_…" at bounding box center [1101, 655] width 253 height 1495
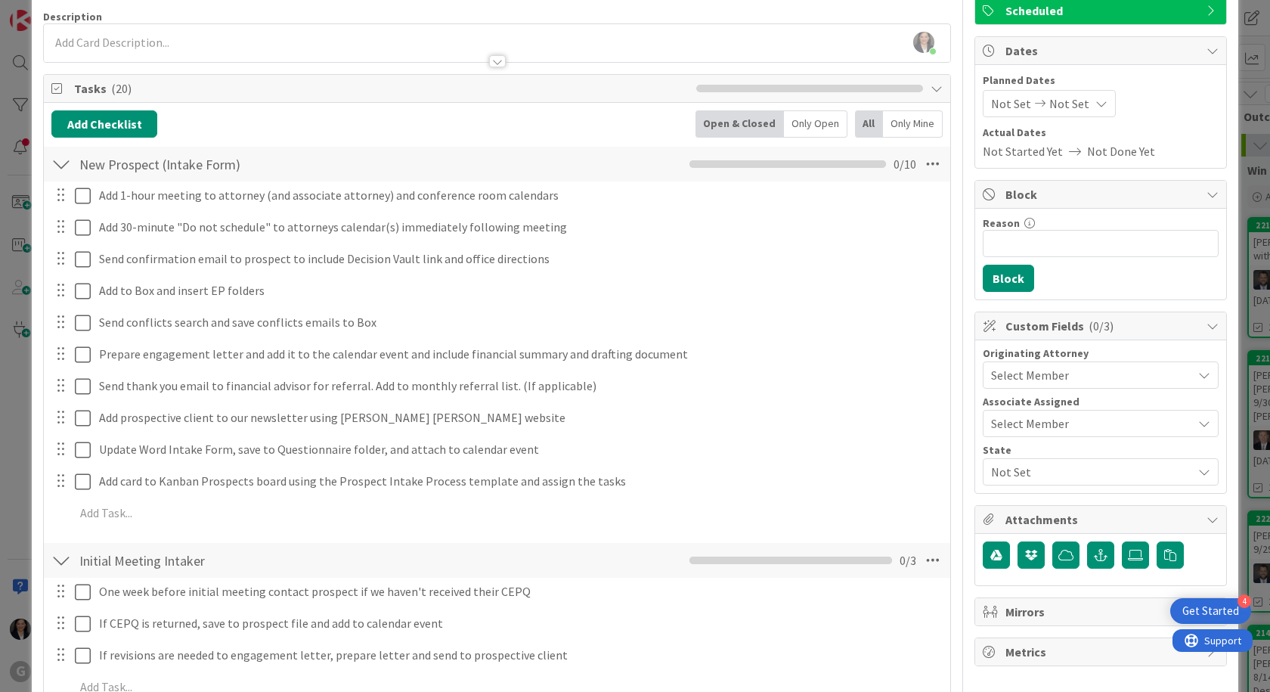
scroll to position [76, 0]
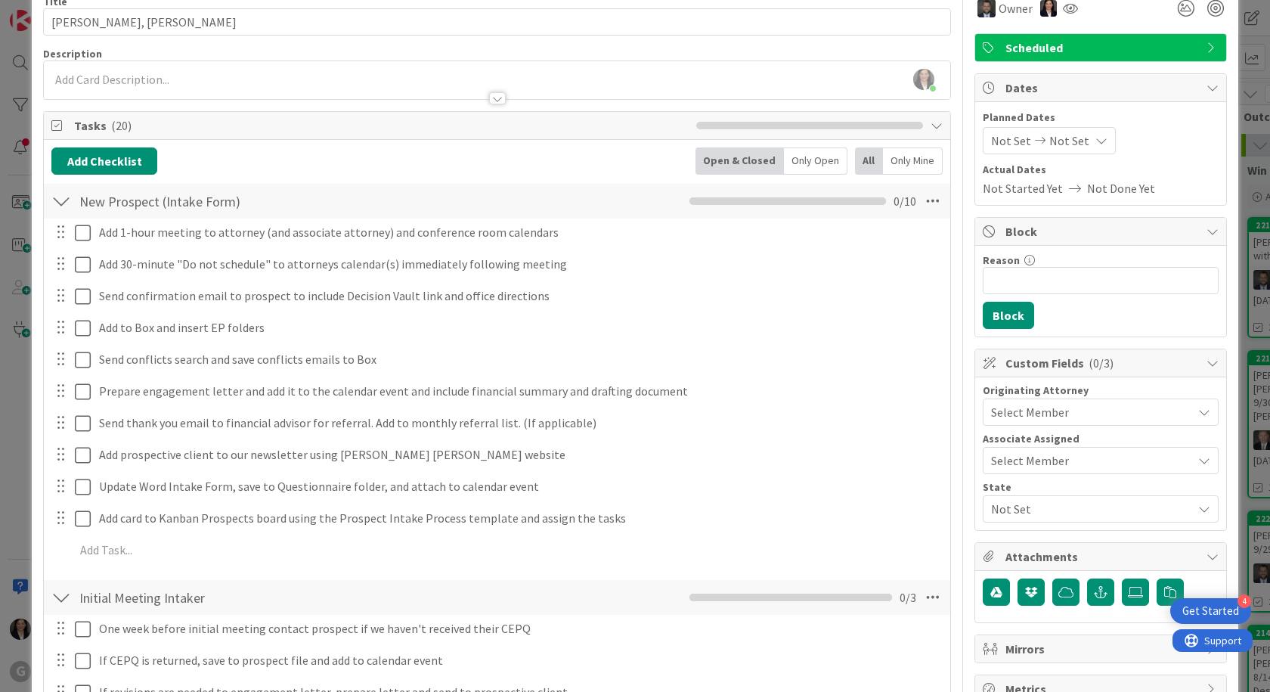
click at [1072, 404] on div "Select Member" at bounding box center [1091, 412] width 201 height 18
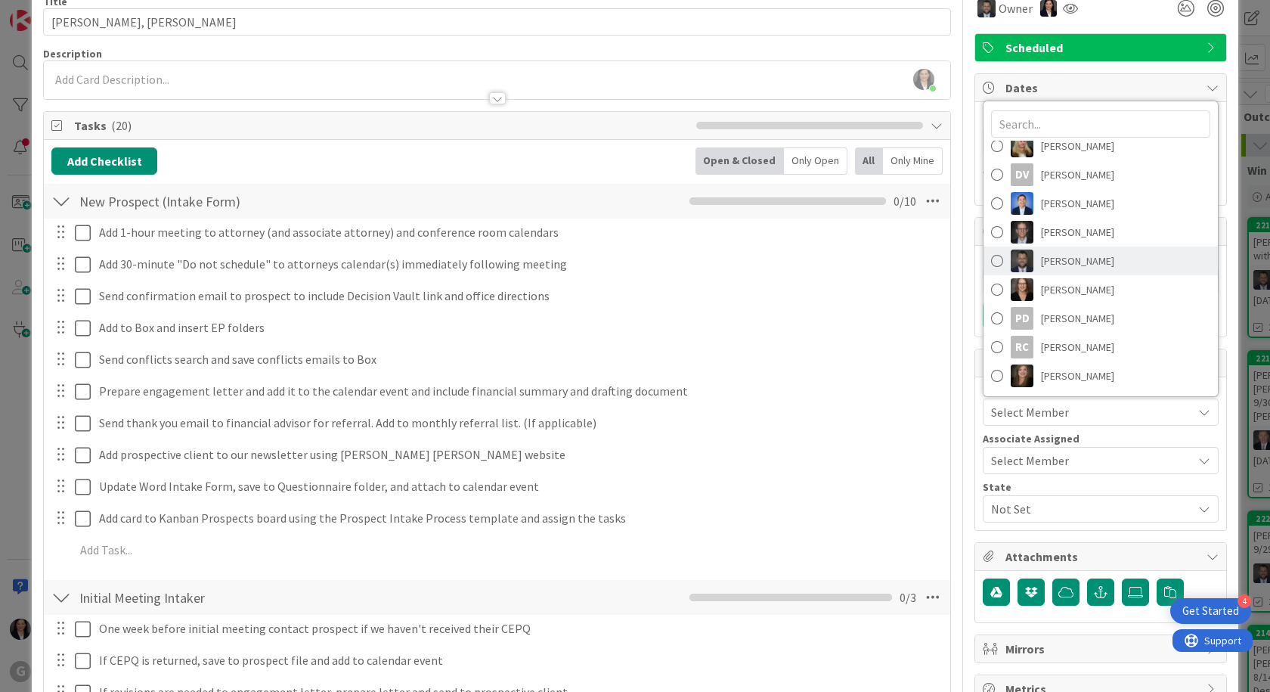
click at [1095, 264] on span "[PERSON_NAME]" at bounding box center [1077, 261] width 73 height 23
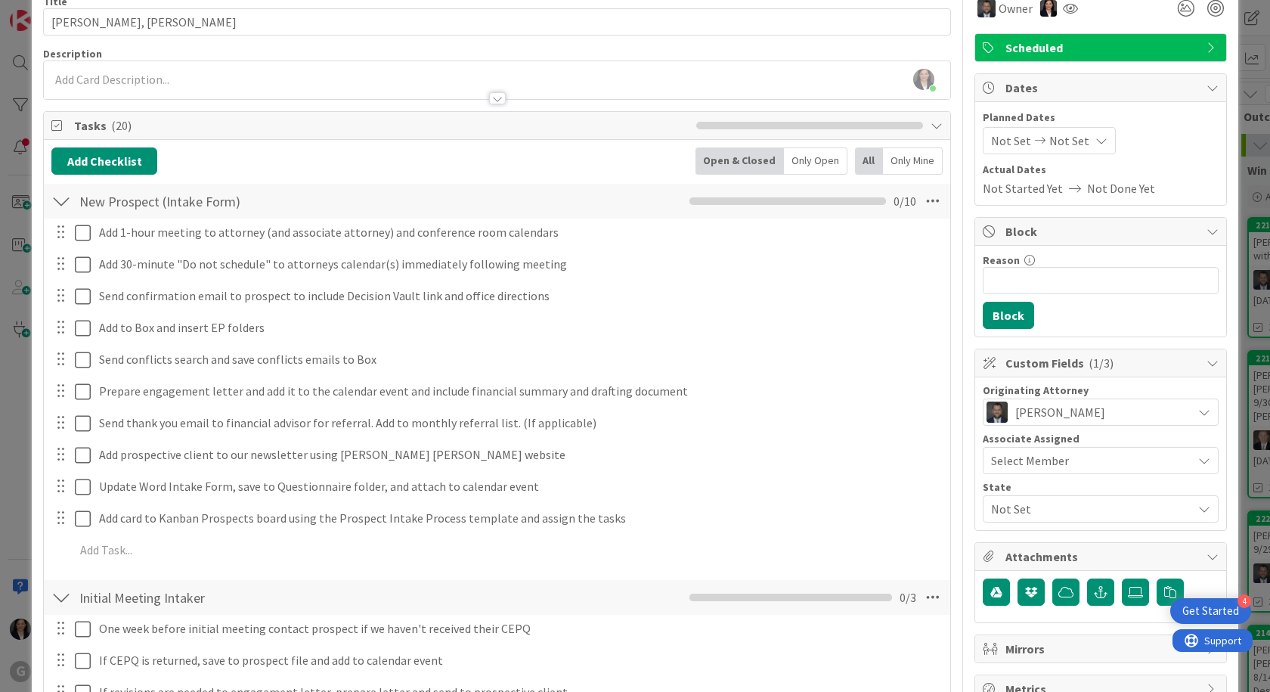
click at [1084, 464] on div "Select Member" at bounding box center [1091, 460] width 201 height 18
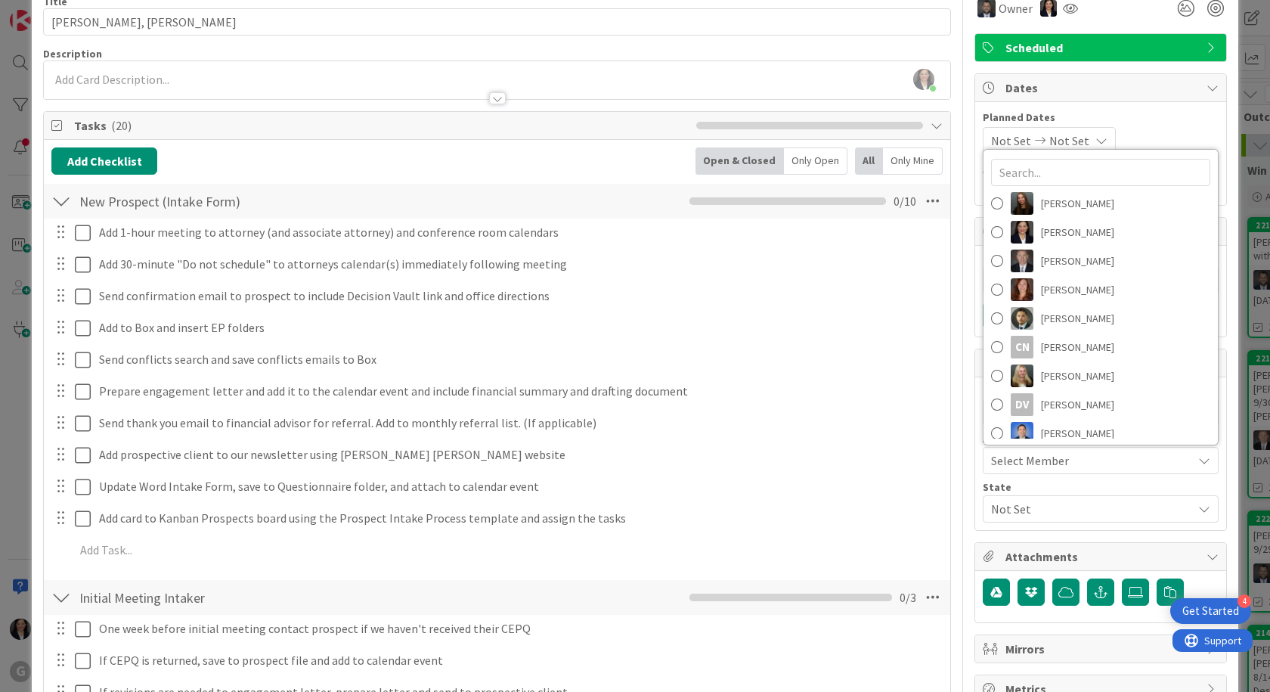
click at [1083, 458] on div "Select Member" at bounding box center [1091, 460] width 201 height 18
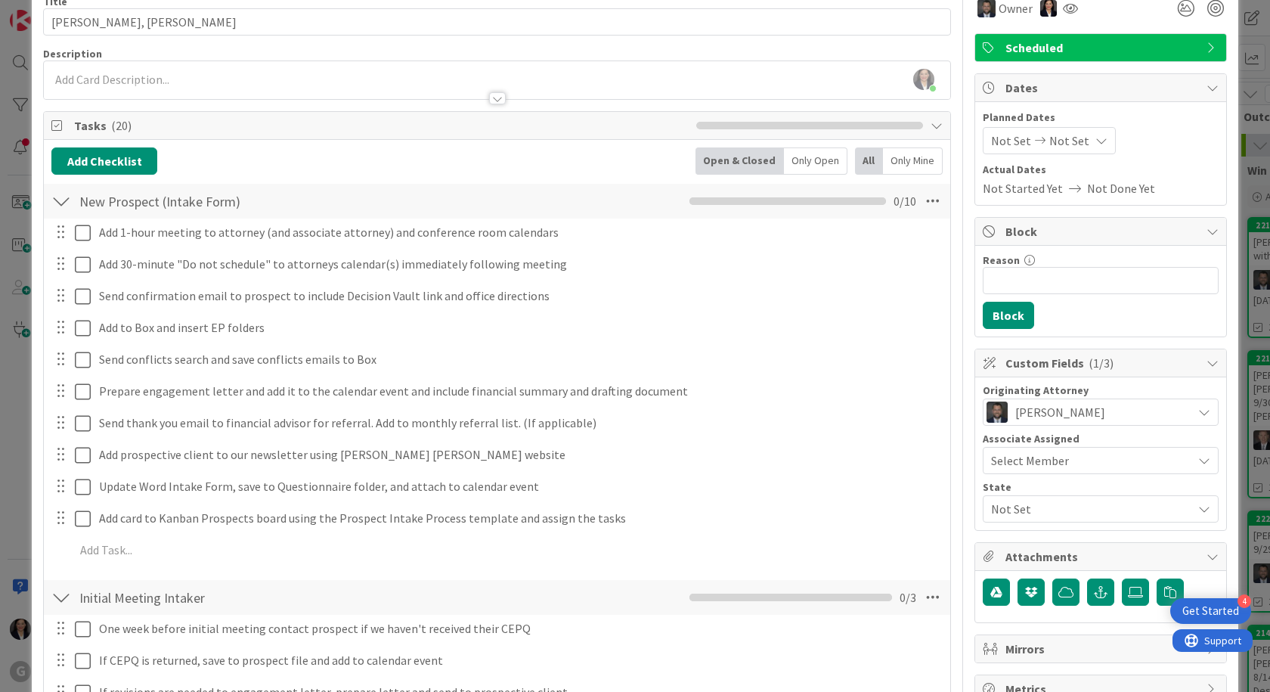
click at [1051, 506] on span "Not Set" at bounding box center [1091, 509] width 201 height 18
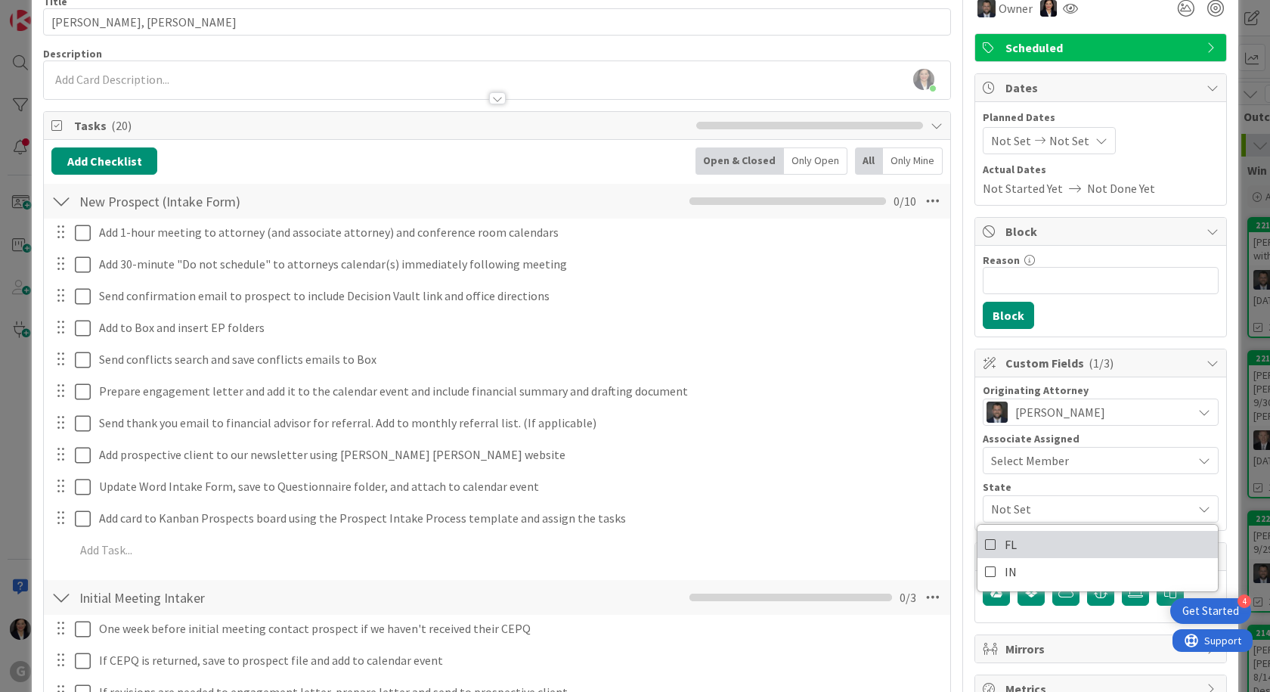
click at [1028, 539] on link "FL" at bounding box center [1098, 544] width 240 height 27
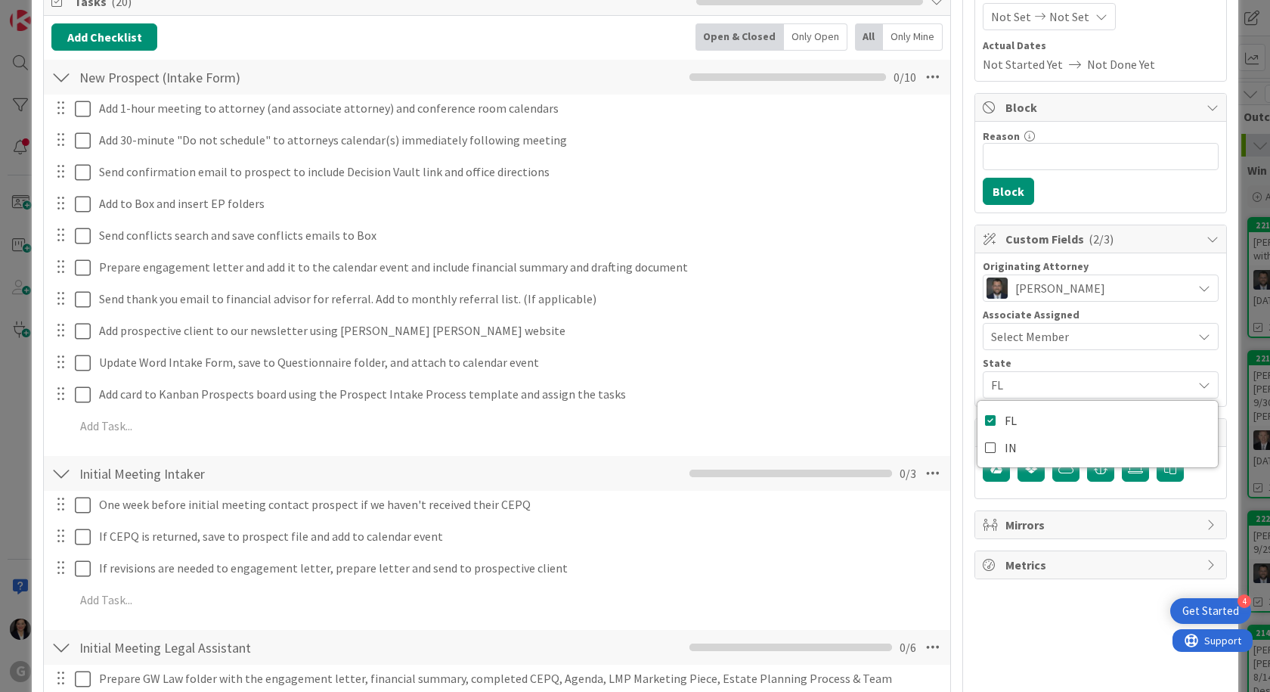
scroll to position [0, 0]
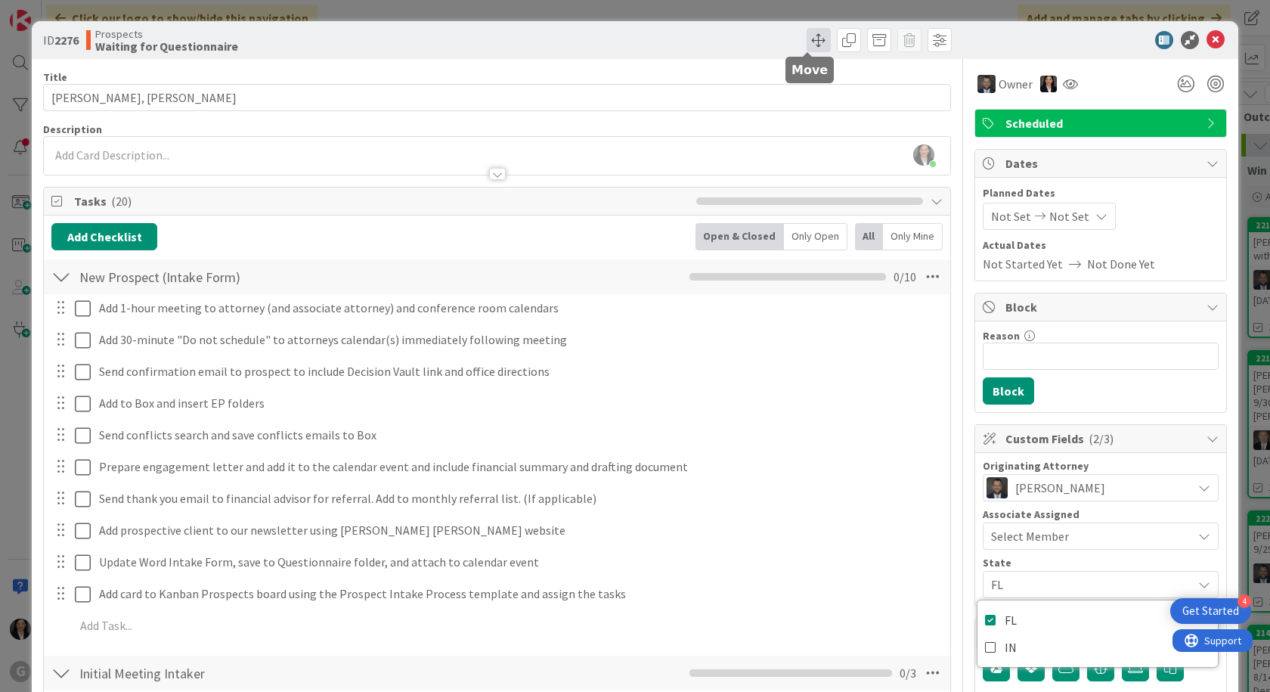
click at [807, 36] on span at bounding box center [819, 40] width 24 height 24
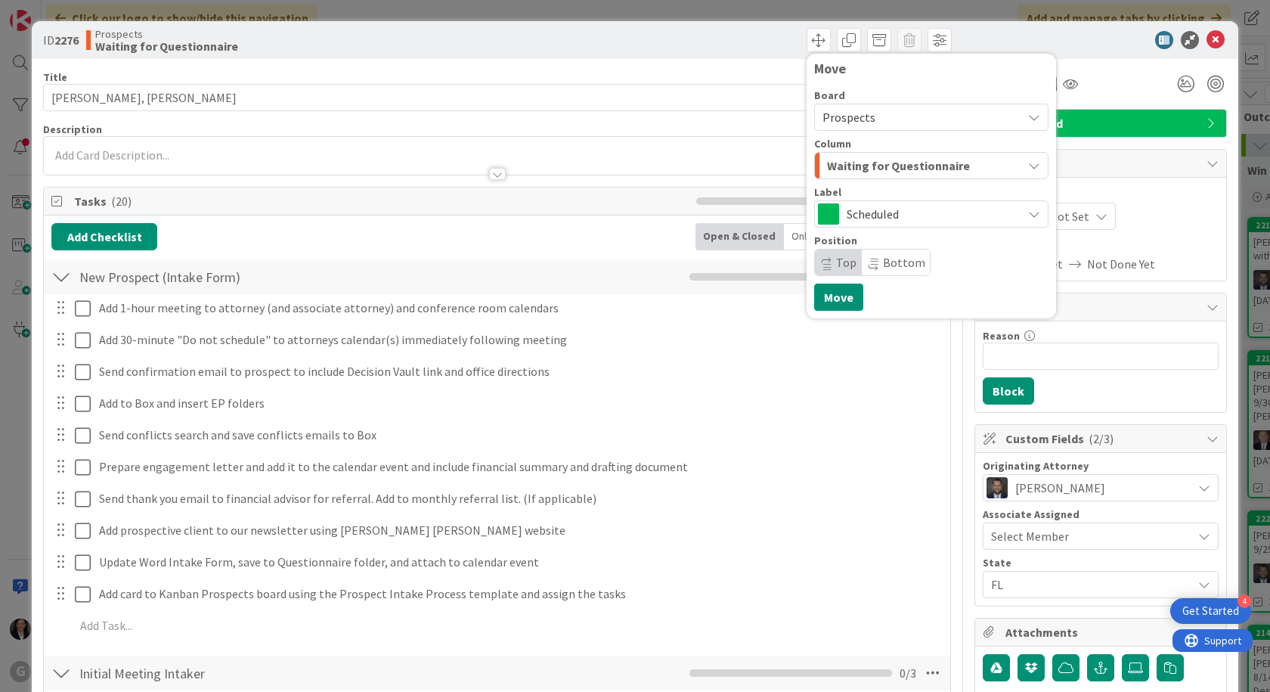
click at [840, 160] on span "Waiting for Questionnaire" at bounding box center [898, 166] width 143 height 20
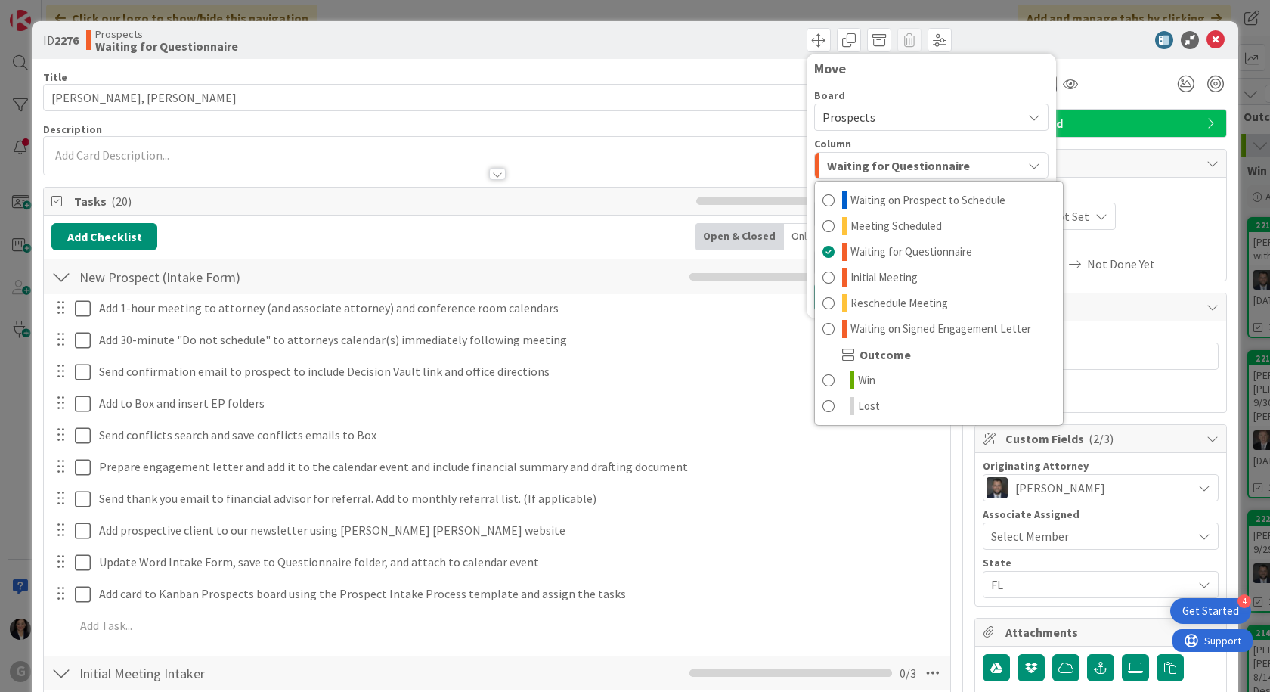
click at [998, 33] on div at bounding box center [1094, 40] width 268 height 18
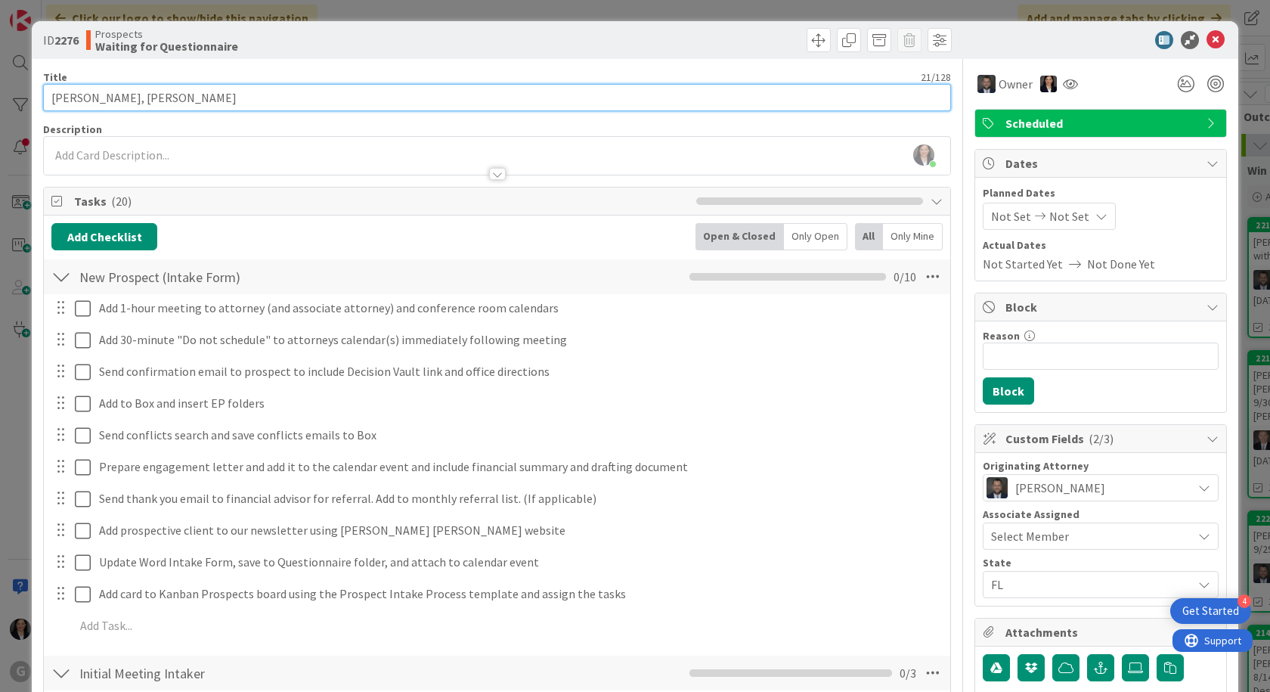
click at [221, 97] on input "[PERSON_NAME], [PERSON_NAME]" at bounding box center [497, 97] width 908 height 27
type input "[PERSON_NAME], [PERSON_NAME]:"
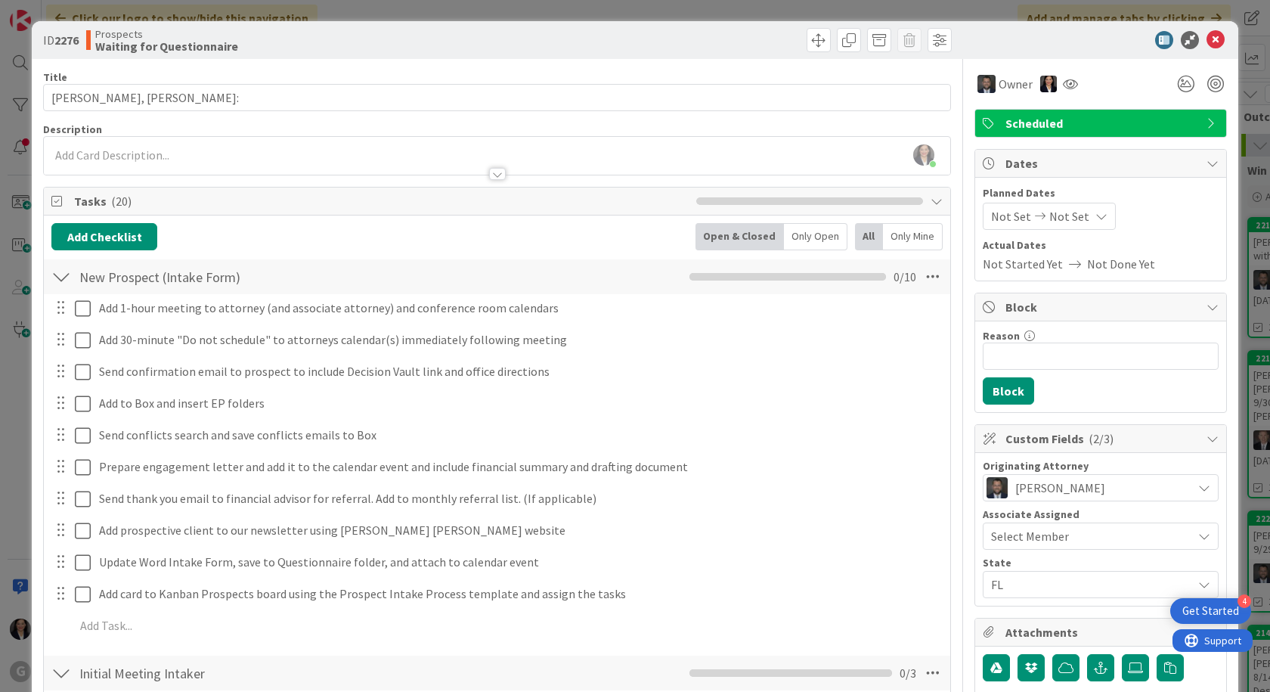
click at [991, 219] on span "Not Set" at bounding box center [1011, 216] width 40 height 18
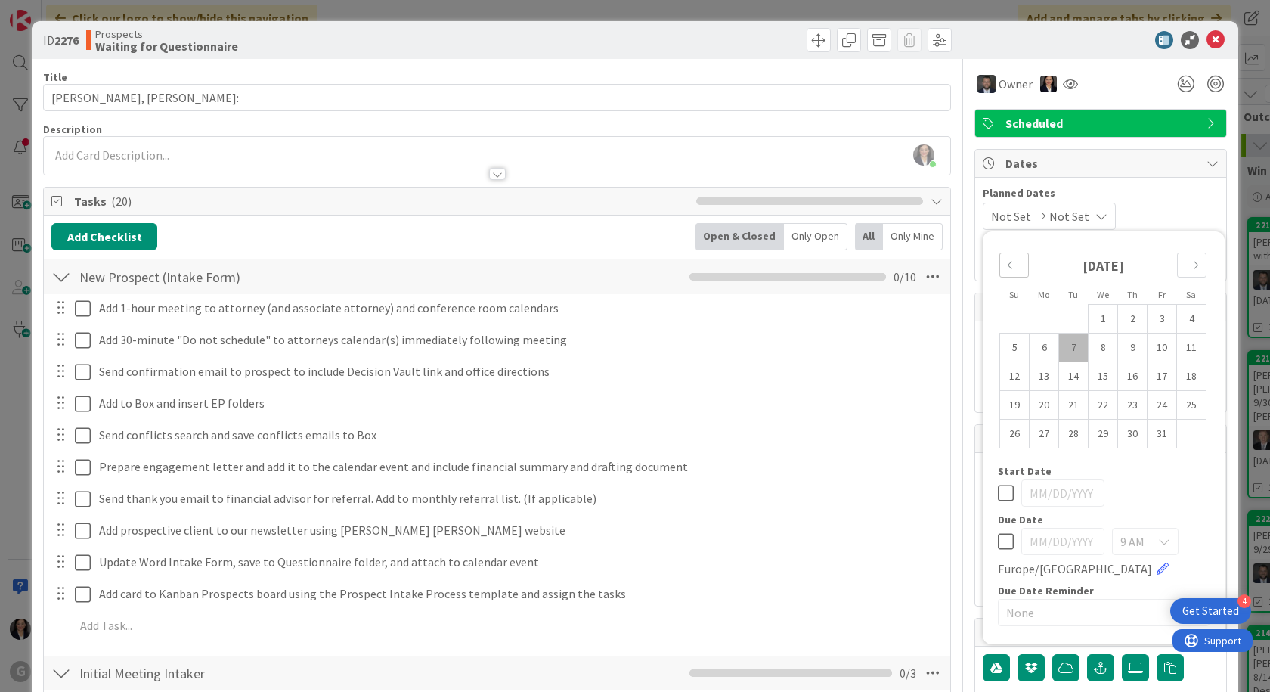
drag, startPoint x: 999, startPoint y: 270, endPoint x: 1007, endPoint y: 278, distance: 10.7
click at [1007, 269] on icon "Move backward to switch to the previous month." at bounding box center [1014, 265] width 14 height 14
click at [1059, 436] on td "30" at bounding box center [1073, 434] width 29 height 29
type input "[DATE]"
click at [1163, 217] on div "[DATE] Not Set Su Mo Tu We Th Fr Sa [DATE] 1 2 3 4 5 6 7 8 9 10 11 12 13 14 15 …" at bounding box center [1101, 216] width 236 height 27
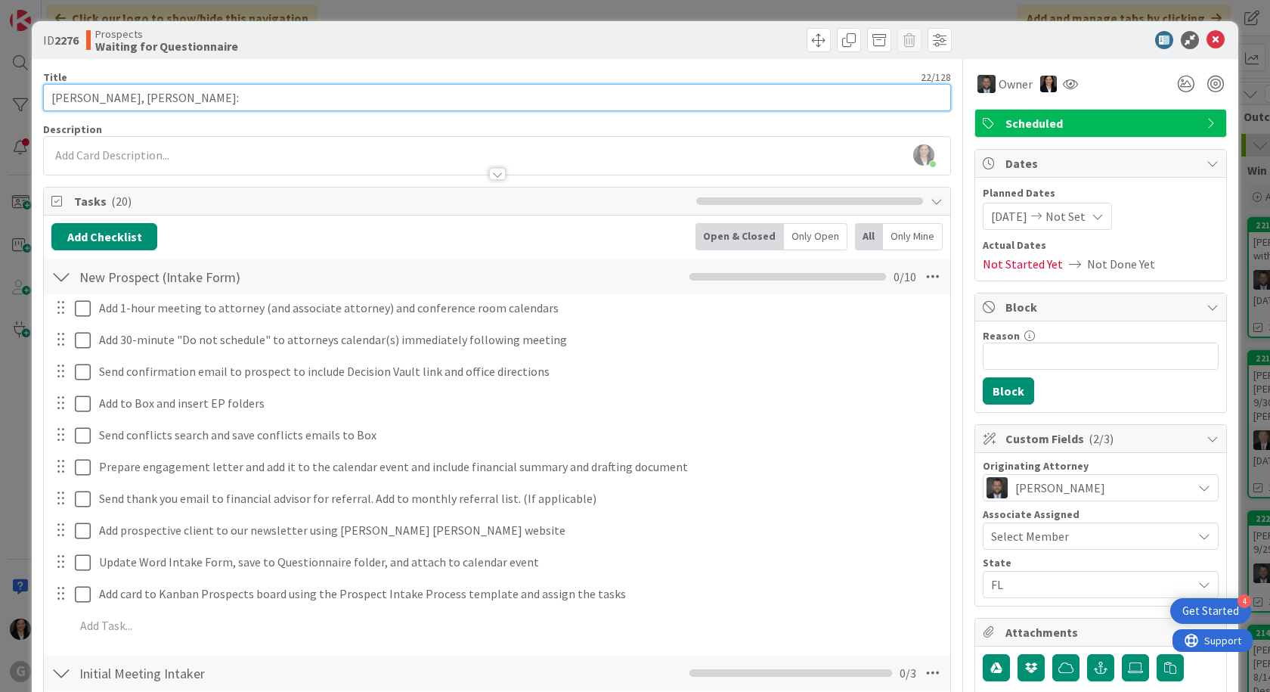
click at [185, 95] on input "[PERSON_NAME], [PERSON_NAME]:" at bounding box center [497, 97] width 908 height 27
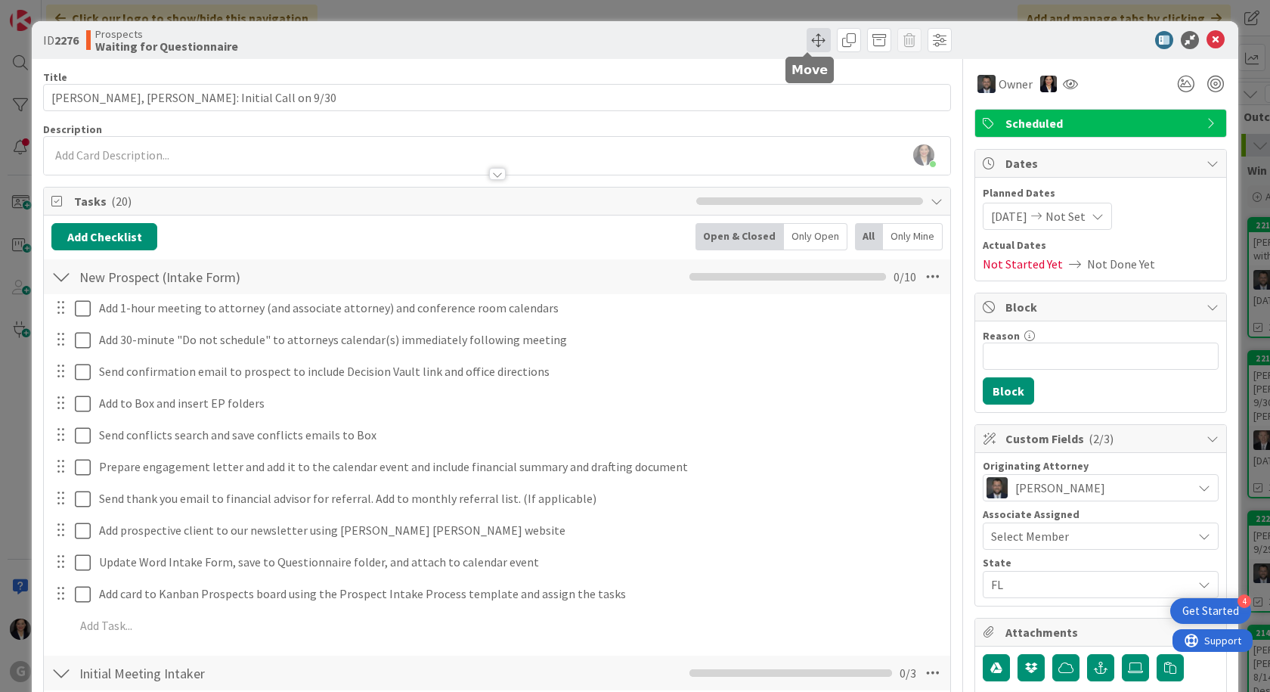
click at [810, 44] on span at bounding box center [819, 40] width 24 height 24
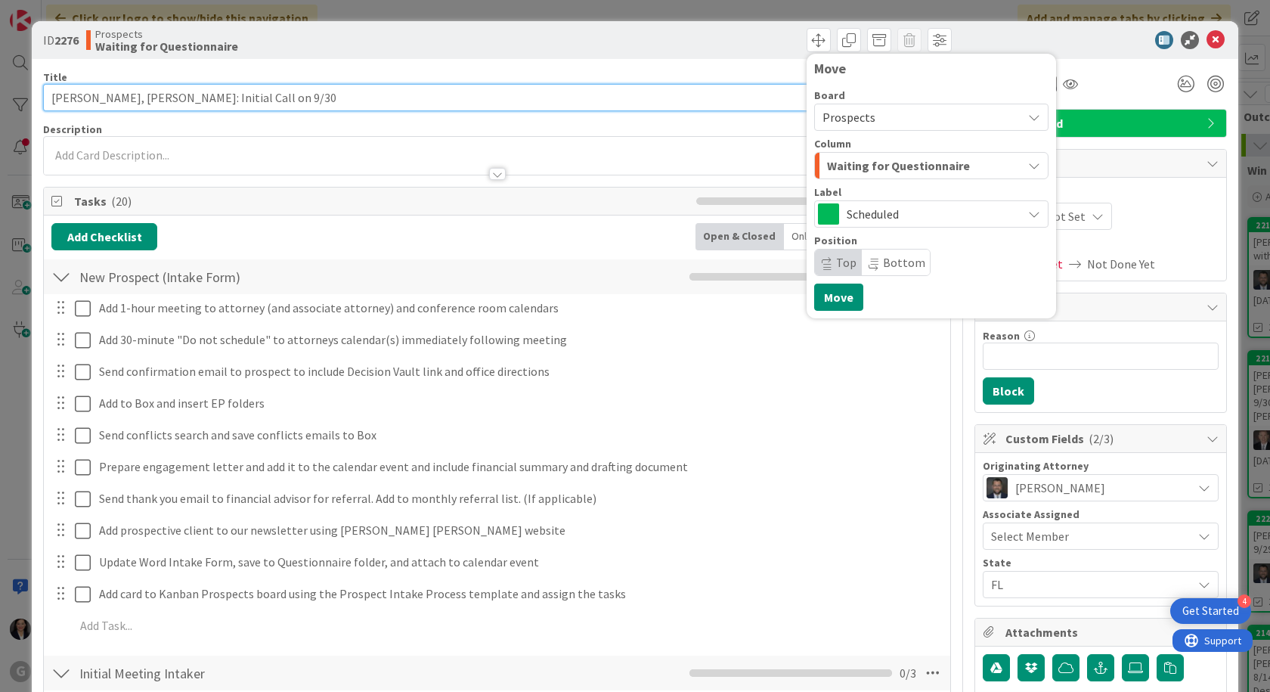
click at [330, 92] on input "[PERSON_NAME], [PERSON_NAME]: Initial Call on 9/30" at bounding box center [497, 97] width 908 height 27
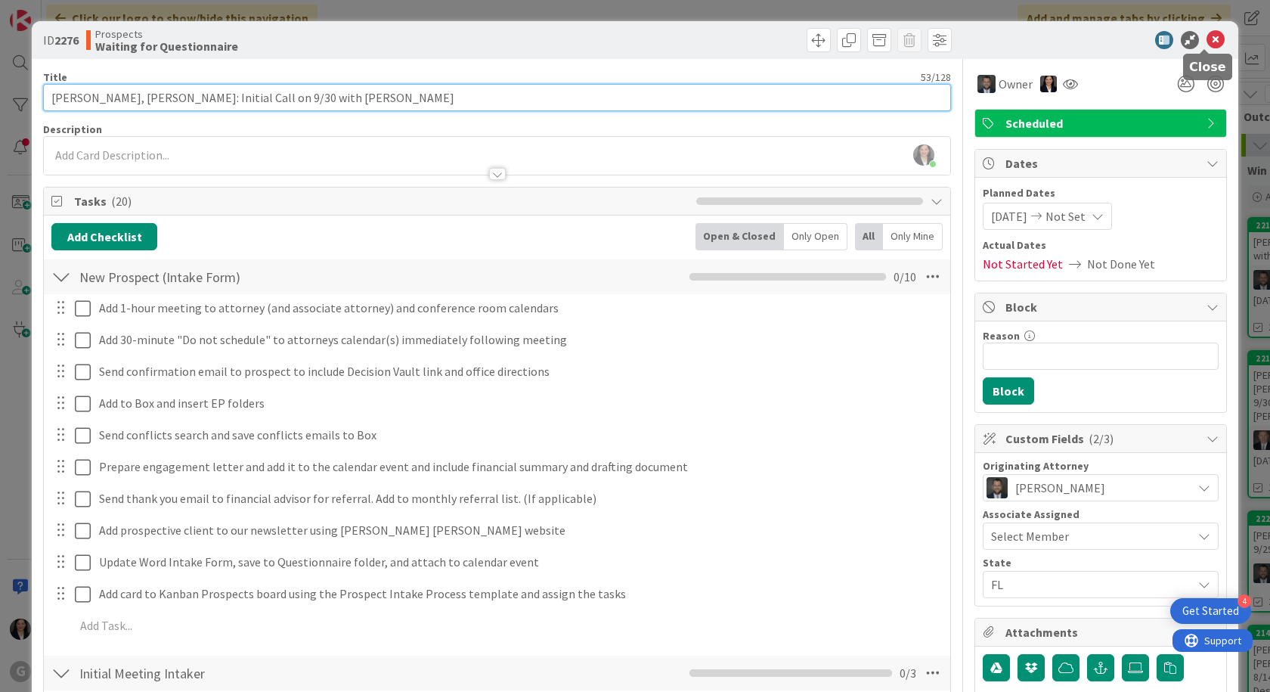
type input "[PERSON_NAME], [PERSON_NAME]: Initial Call on 9/30 with [PERSON_NAME]"
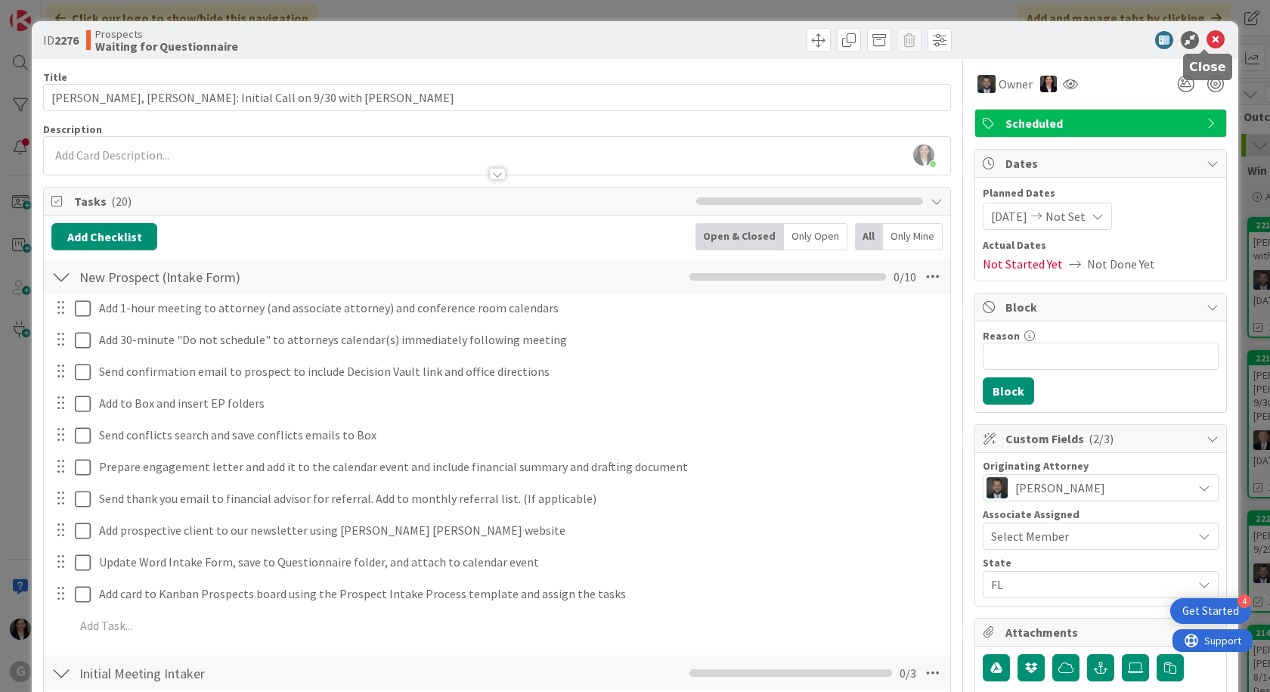
click at [1208, 42] on icon at bounding box center [1216, 40] width 18 height 18
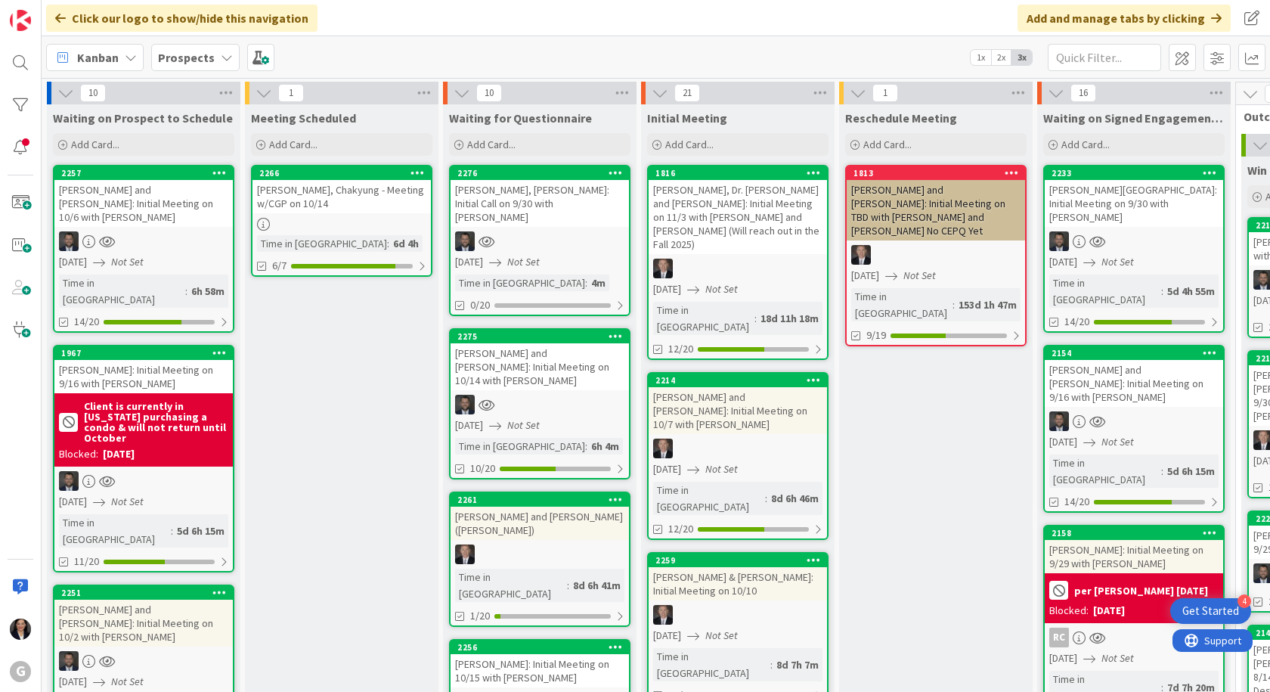
click at [577, 231] on div at bounding box center [540, 241] width 178 height 20
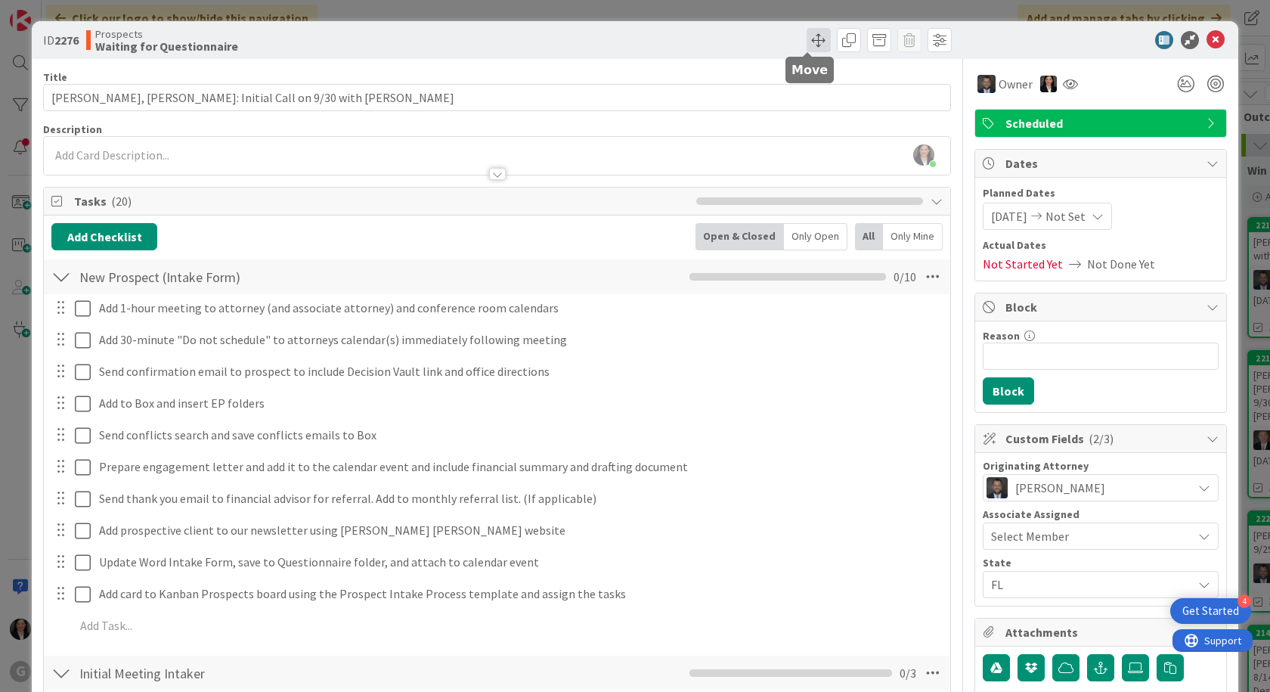
click at [807, 43] on span at bounding box center [819, 40] width 24 height 24
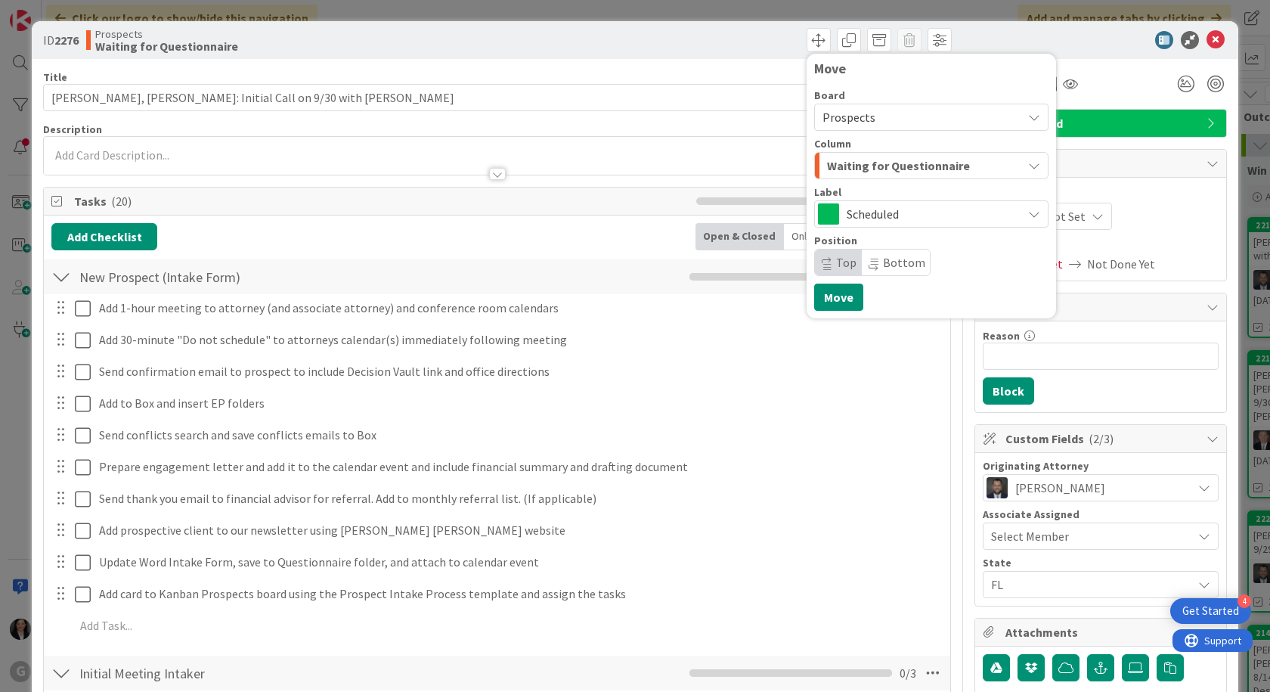
click at [851, 170] on span "Waiting for Questionnaire" at bounding box center [898, 166] width 143 height 20
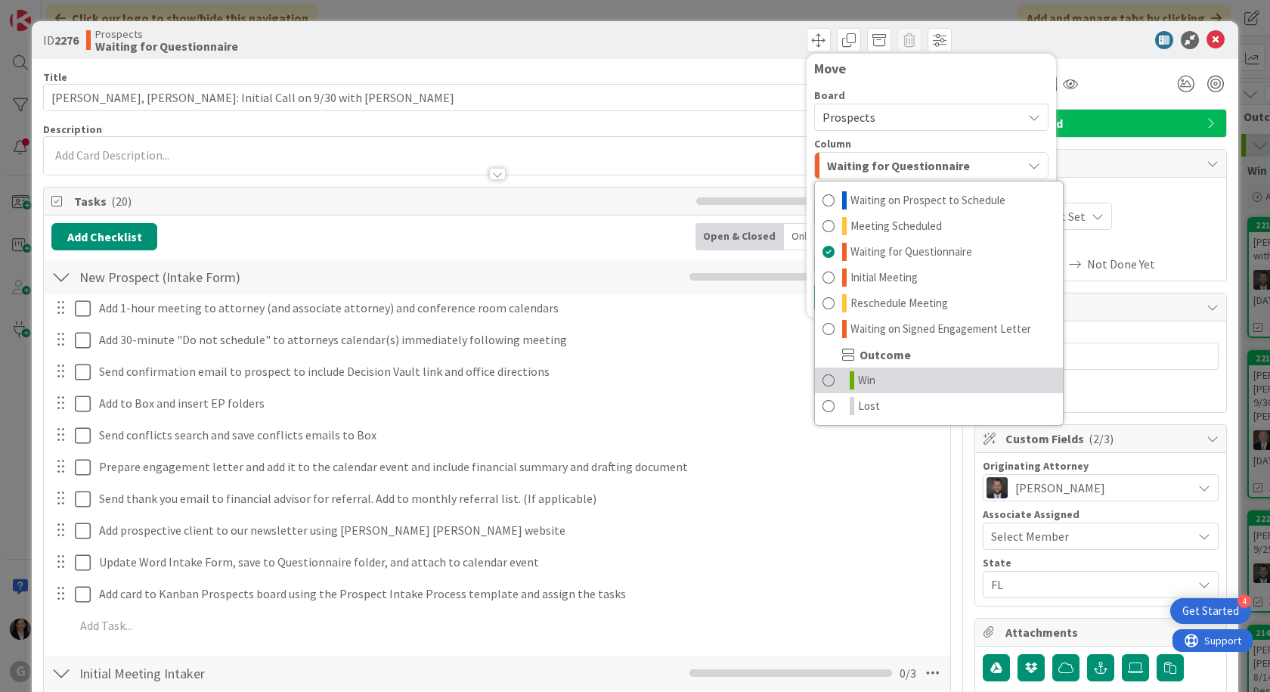
click at [867, 386] on link "Win" at bounding box center [939, 381] width 248 height 26
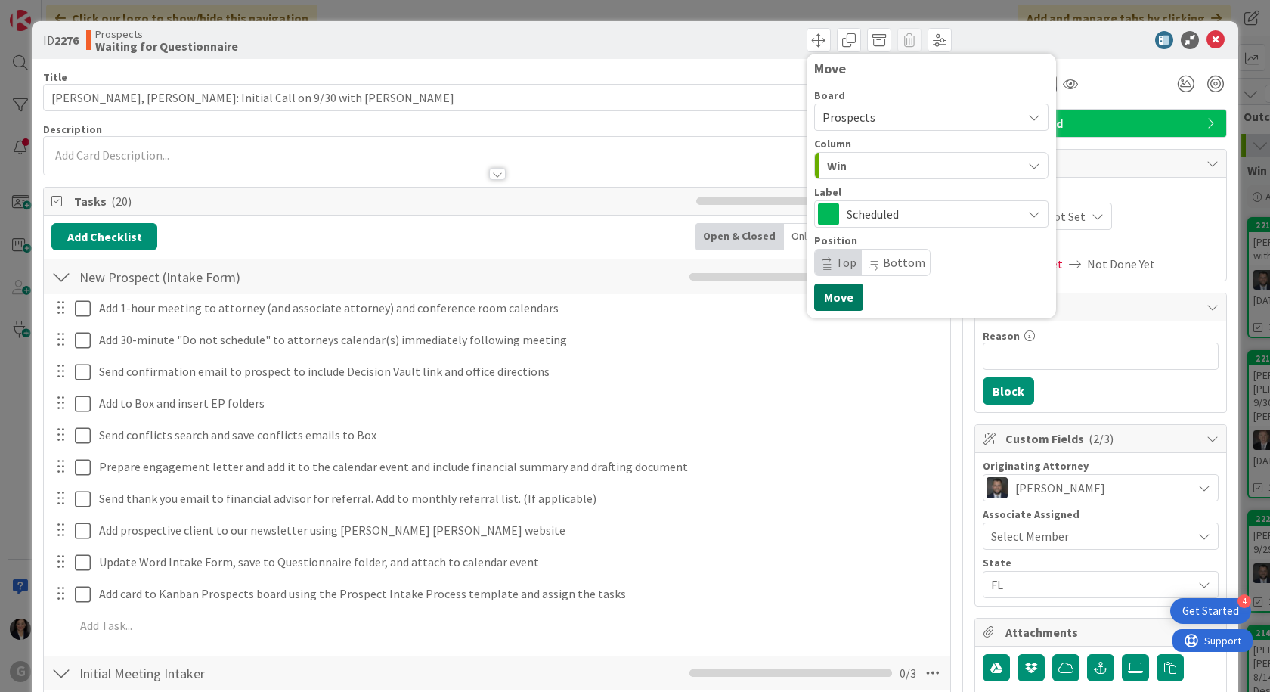
click at [833, 299] on button "Move" at bounding box center [838, 297] width 49 height 27
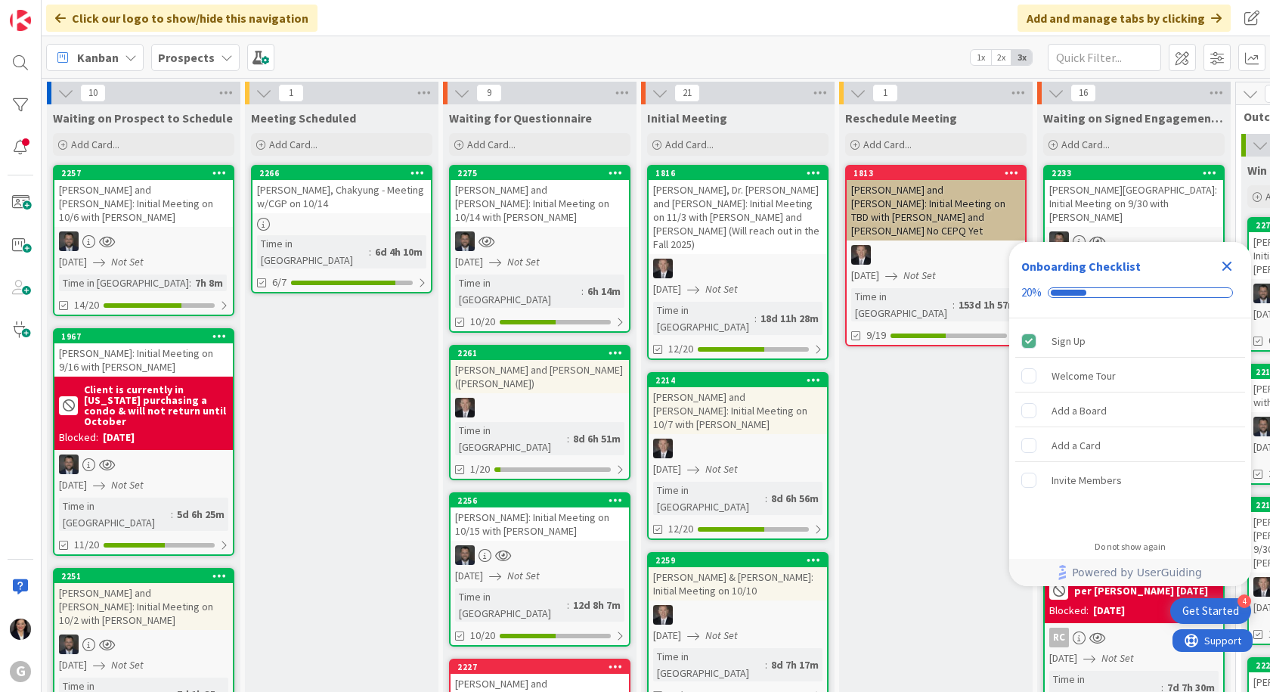
click at [1229, 268] on icon "Close Checklist" at bounding box center [1228, 267] width 10 height 10
